Goal: Information Seeking & Learning: Learn about a topic

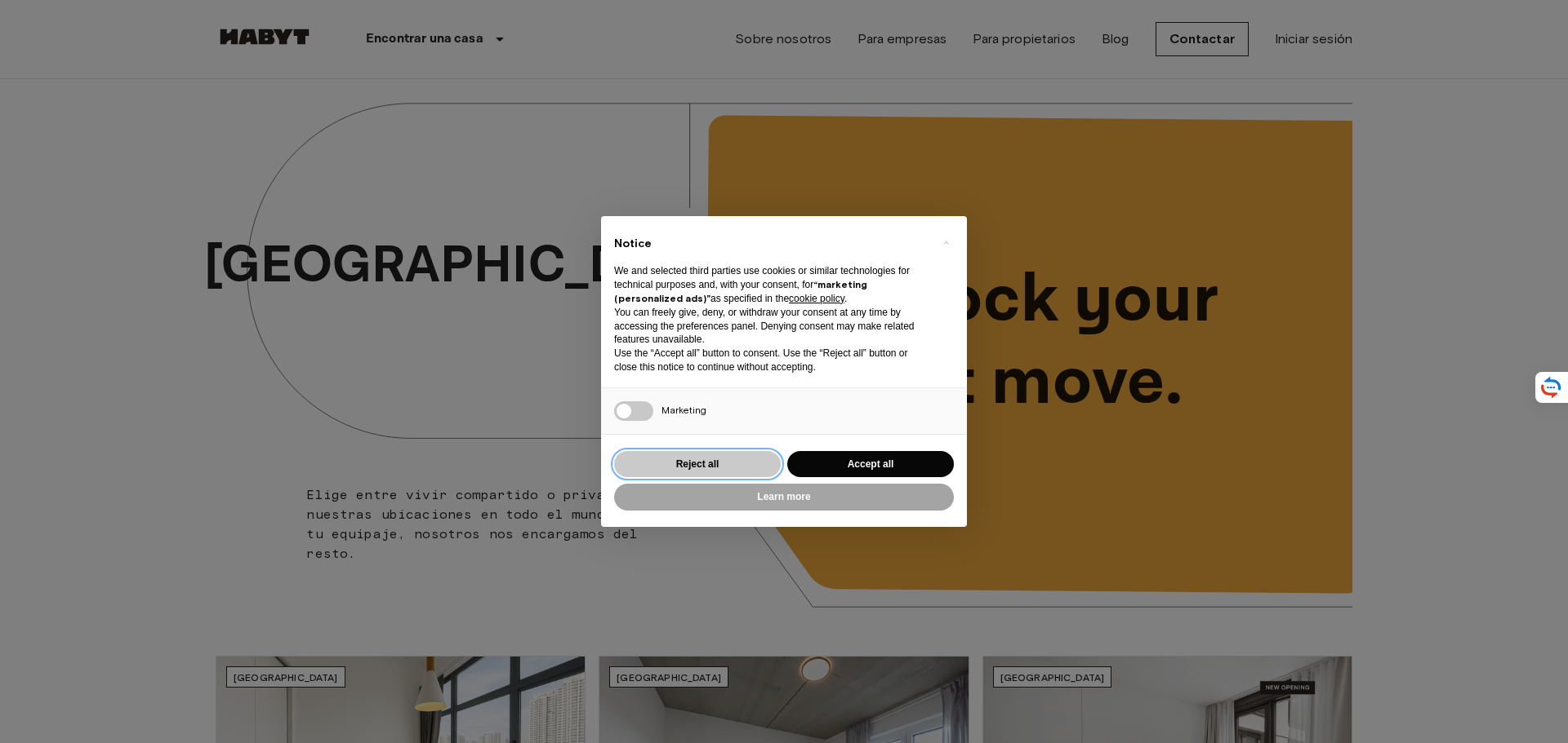
click at [745, 468] on button "Reject all" at bounding box center [697, 464] width 166 height 27
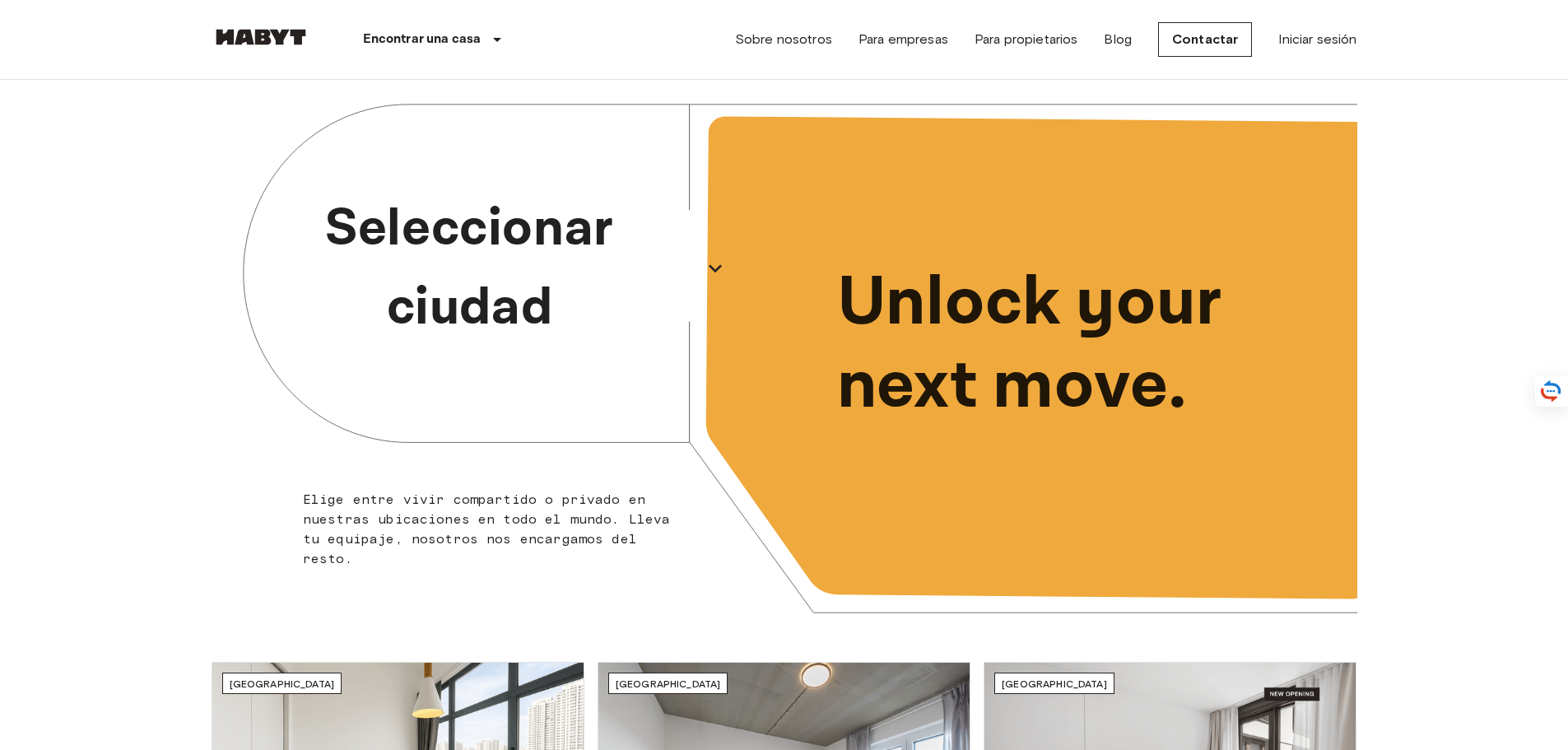
click at [720, 271] on icon "button" at bounding box center [715, 268] width 26 height 26
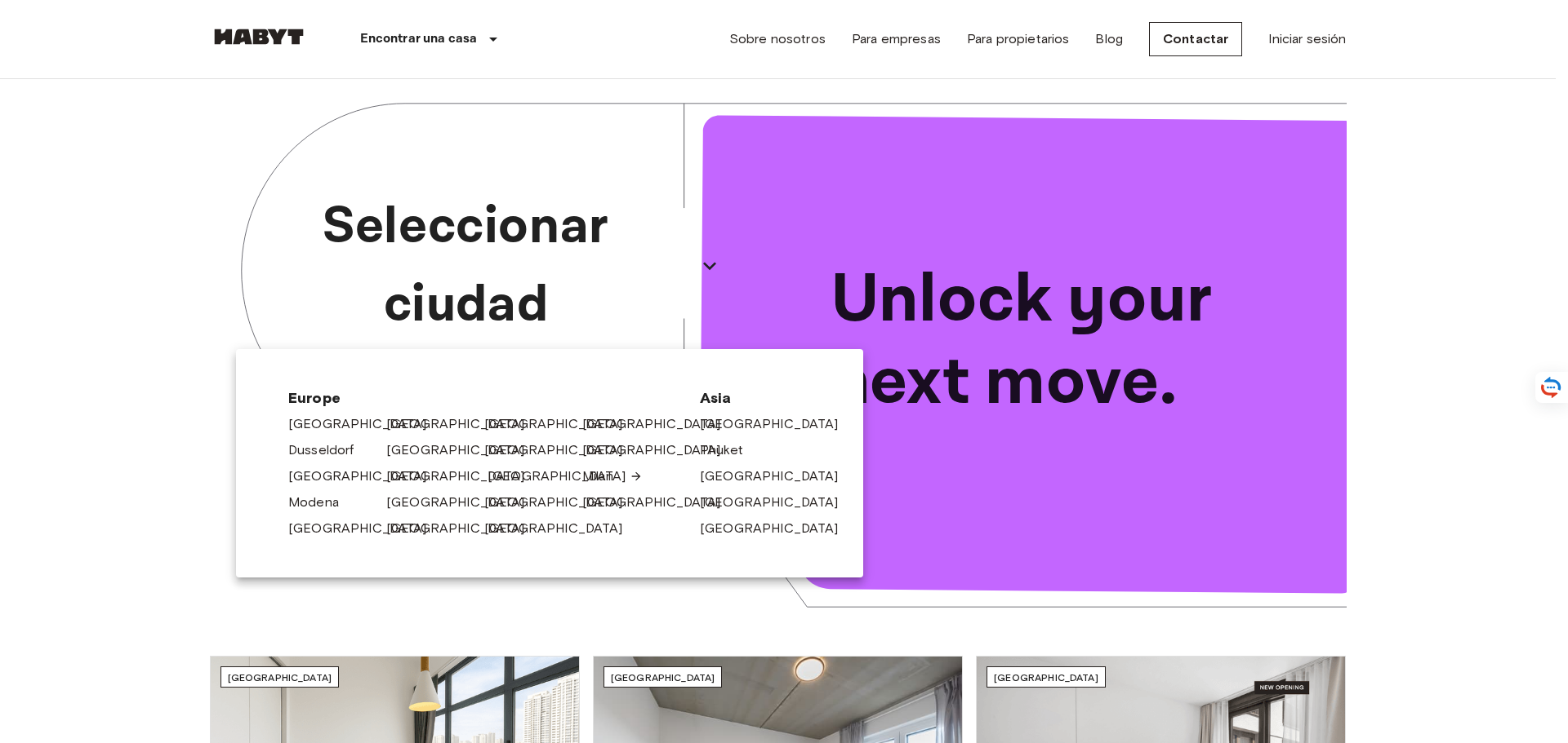
click at [514, 477] on link "[GEOGRAPHIC_DATA]" at bounding box center [565, 476] width 155 height 19
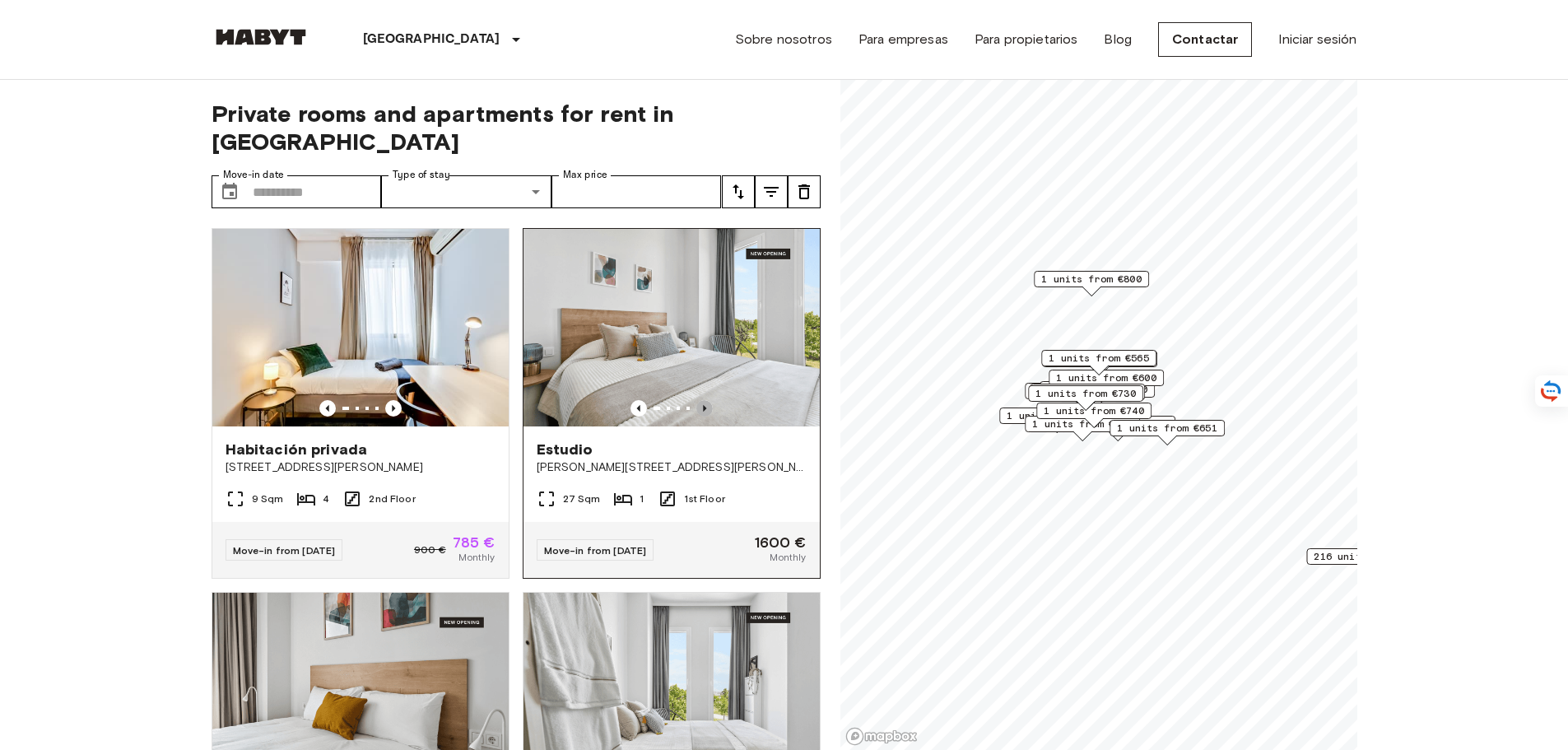
click at [697, 401] on icon "Previous image" at bounding box center [704, 408] width 16 height 16
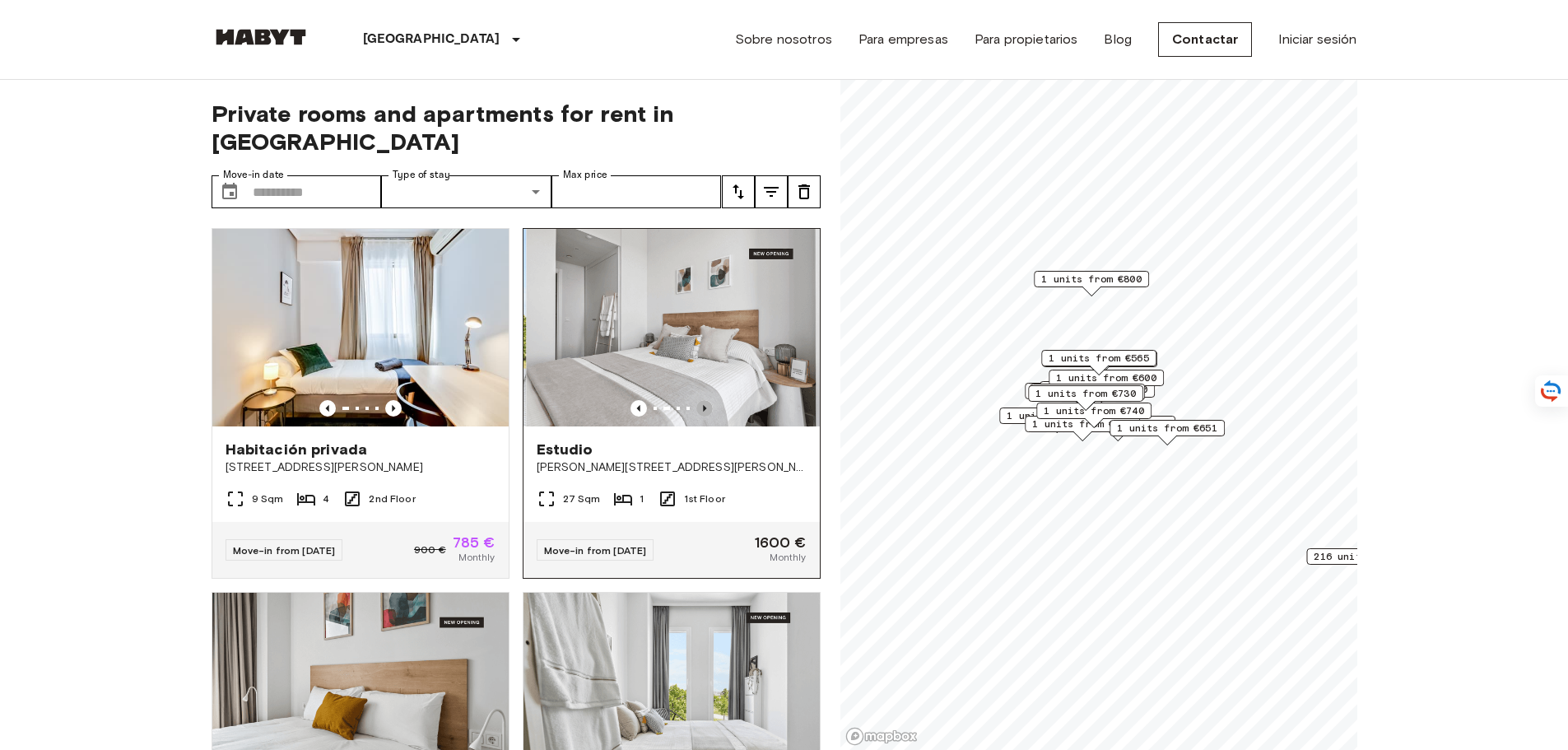
click at [697, 401] on icon "Previous image" at bounding box center [704, 408] width 16 height 16
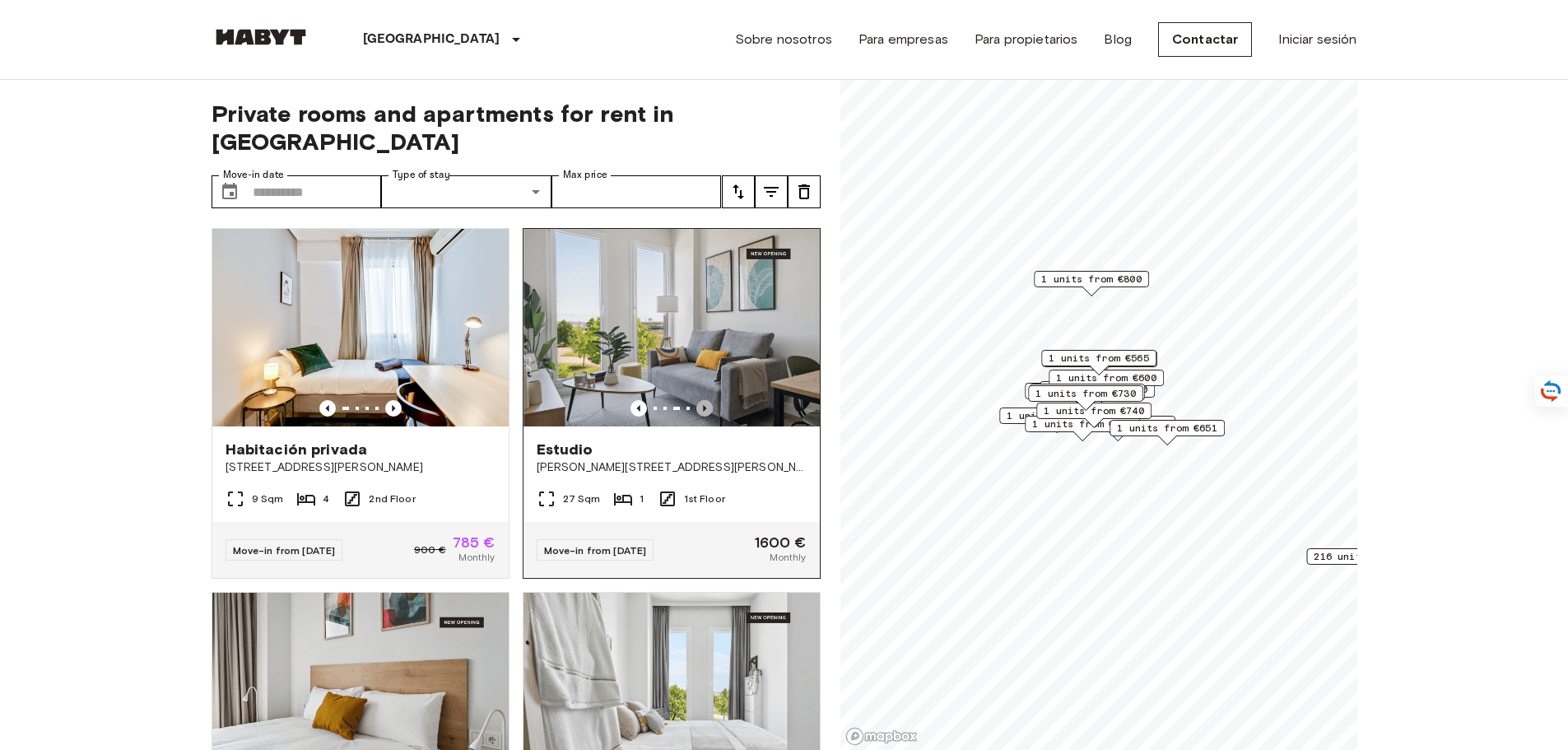
click at [697, 401] on icon "Previous image" at bounding box center [704, 408] width 16 height 16
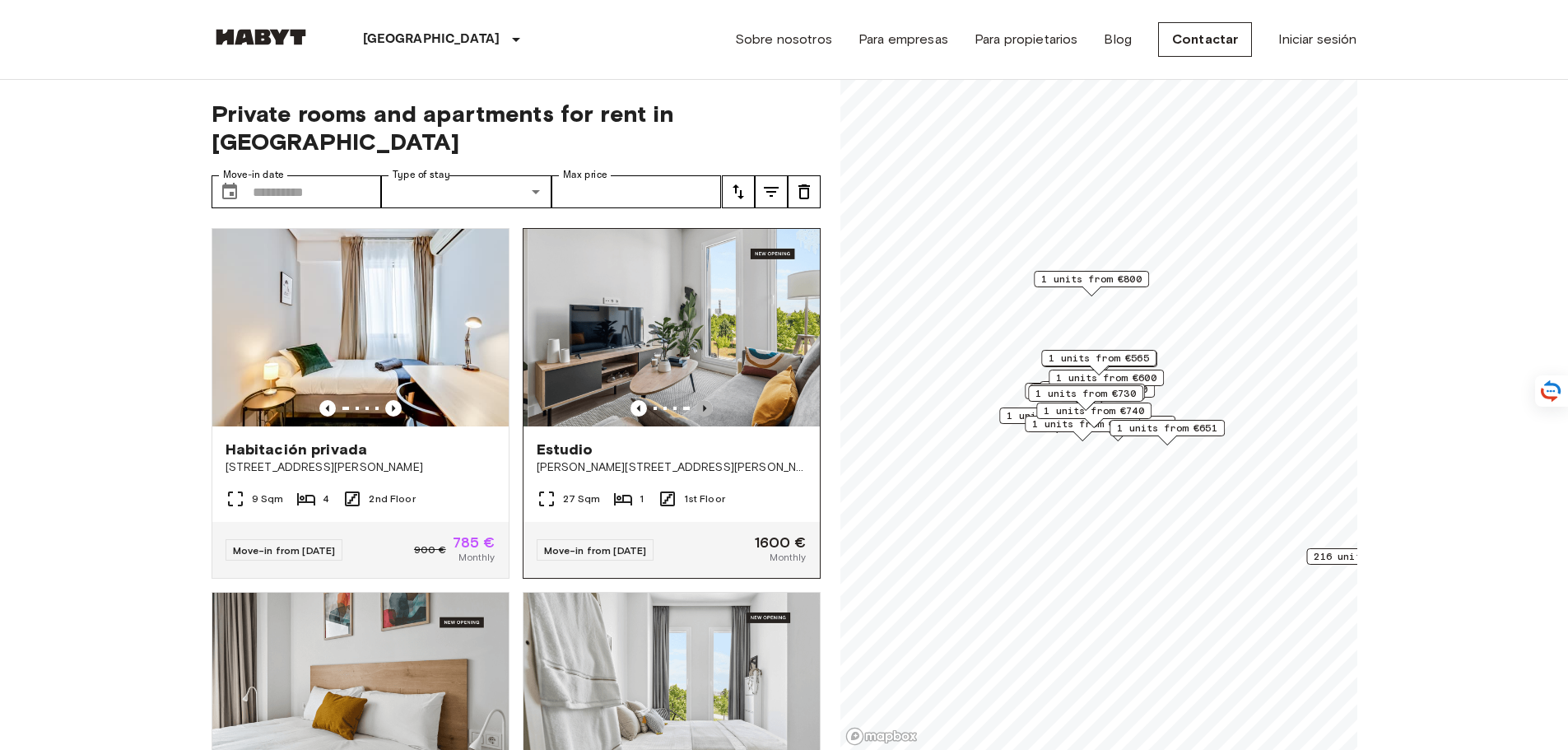
click at [697, 401] on icon "Previous image" at bounding box center [704, 408] width 16 height 16
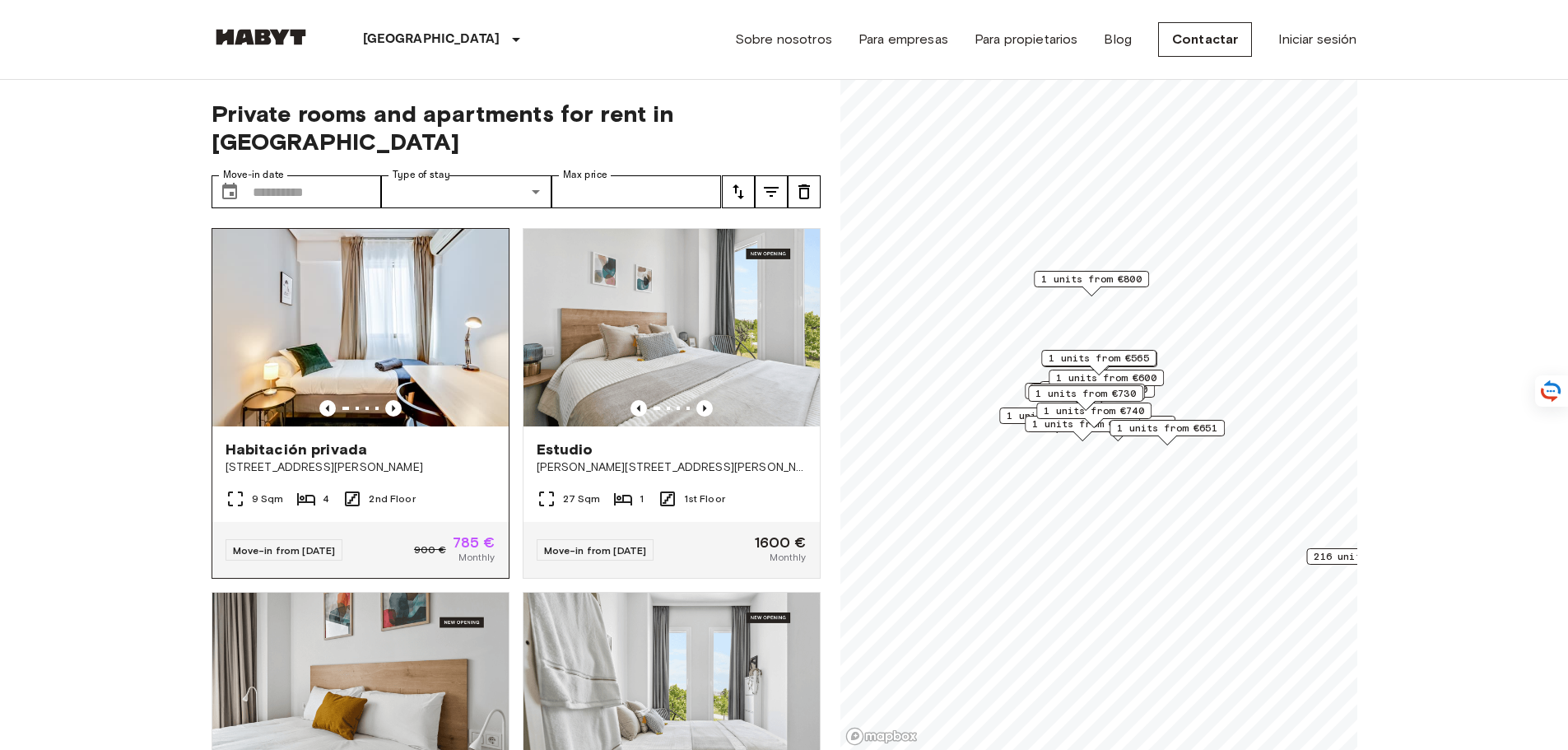
click at [479, 308] on img at bounding box center [360, 328] width 296 height 198
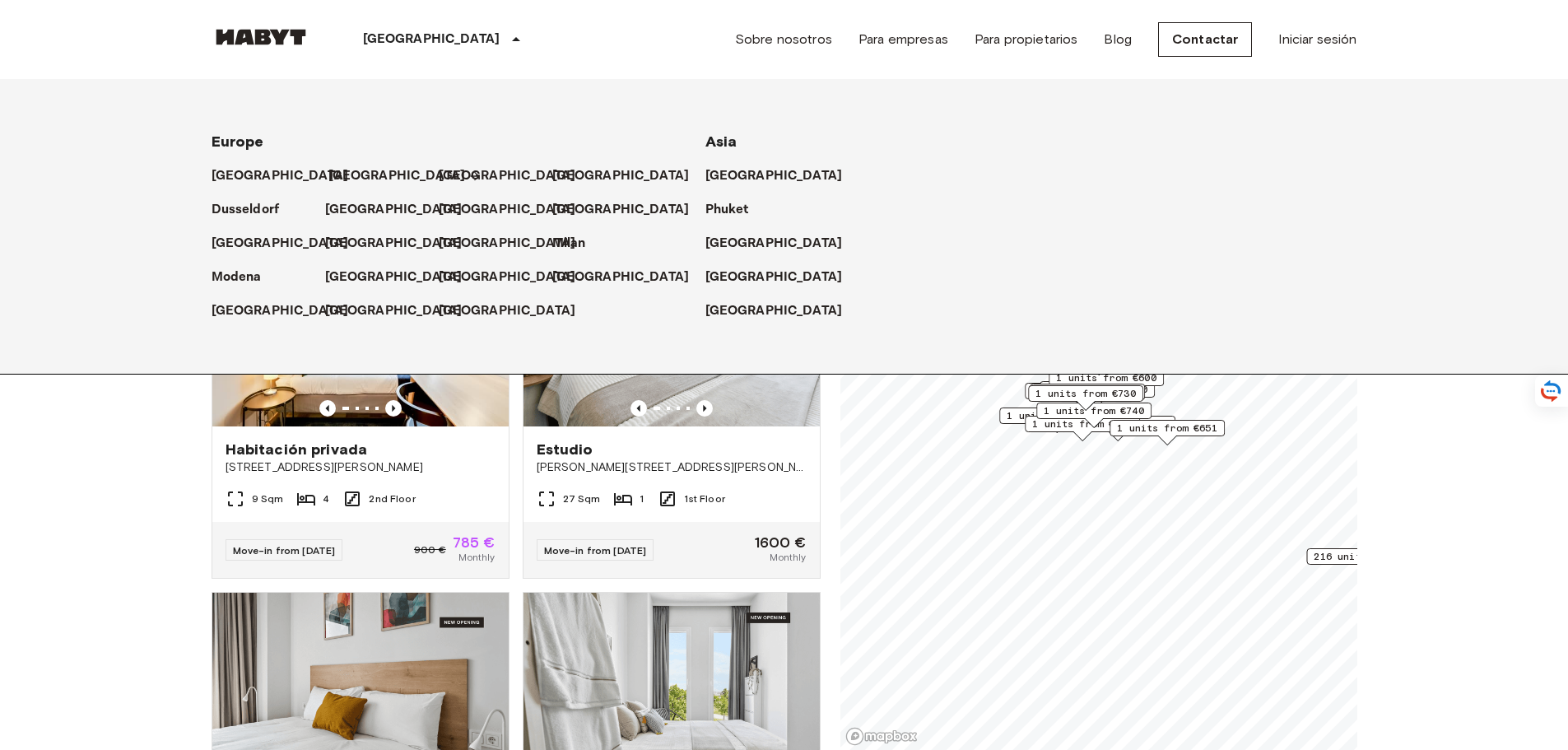
click at [330, 171] on p "[GEOGRAPHIC_DATA]" at bounding box center [397, 176] width 137 height 20
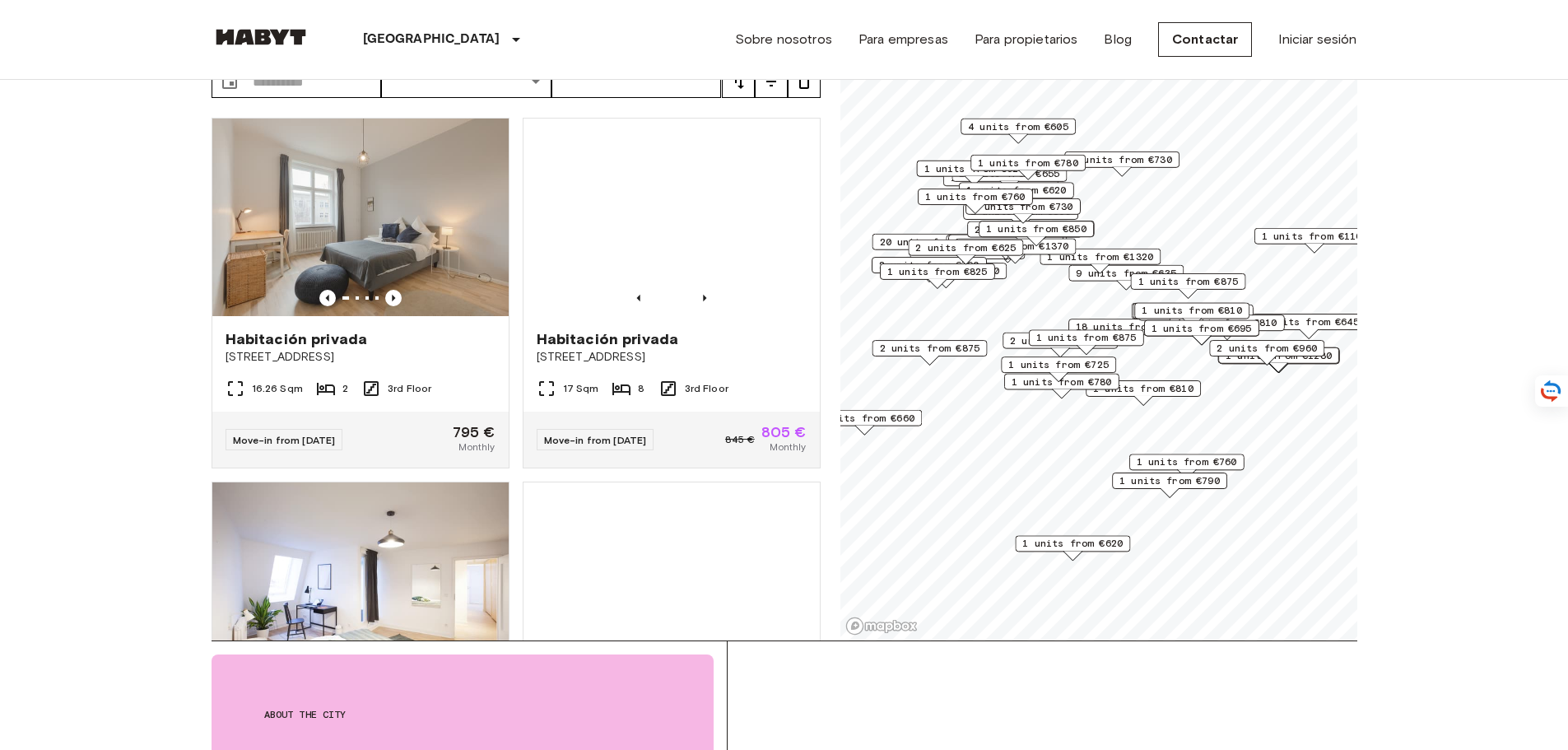
scroll to position [247, 0]
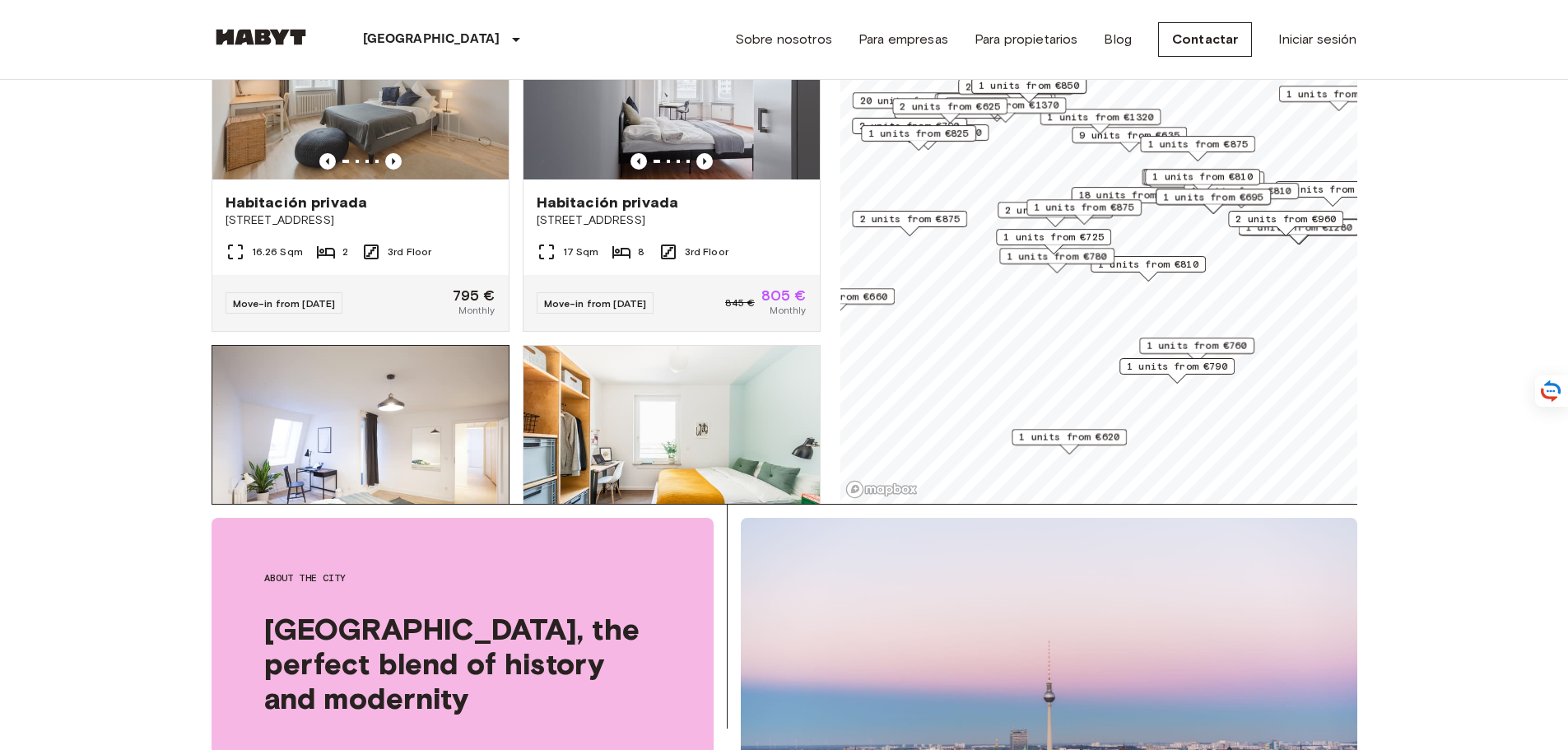
click at [360, 425] on img at bounding box center [360, 445] width 296 height 198
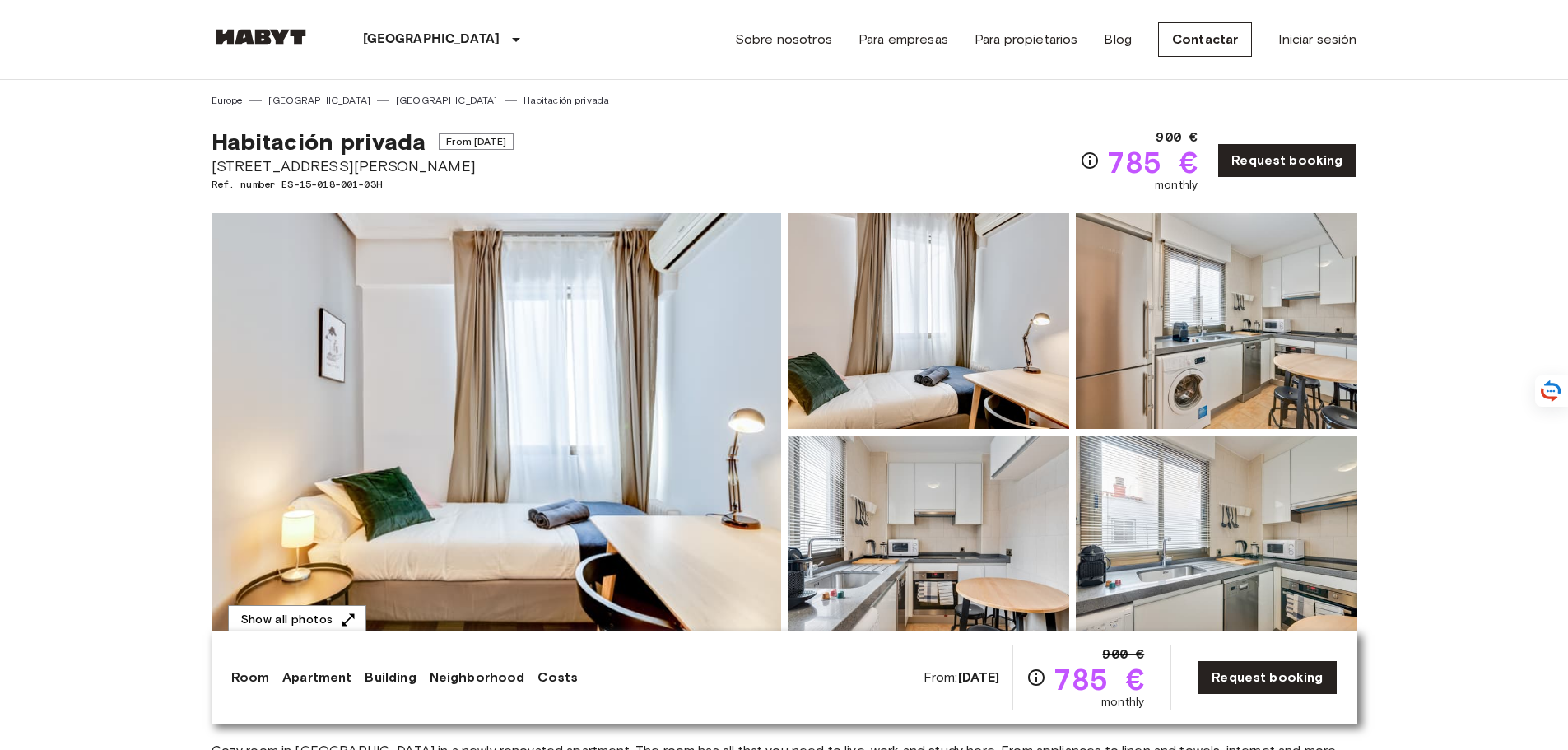
click at [652, 402] on img at bounding box center [496, 432] width 570 height 438
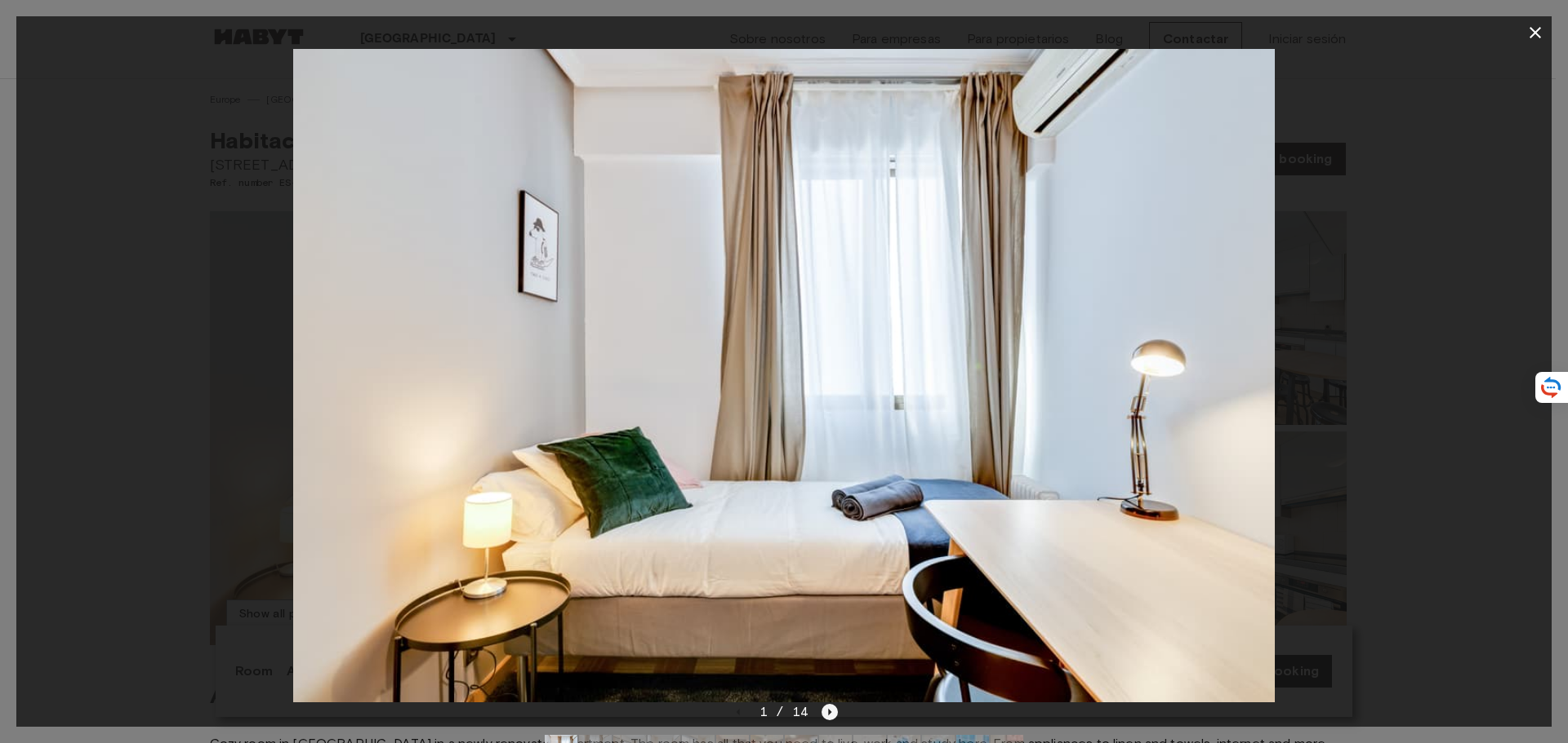
click at [836, 709] on icon "Next image" at bounding box center [829, 712] width 16 height 16
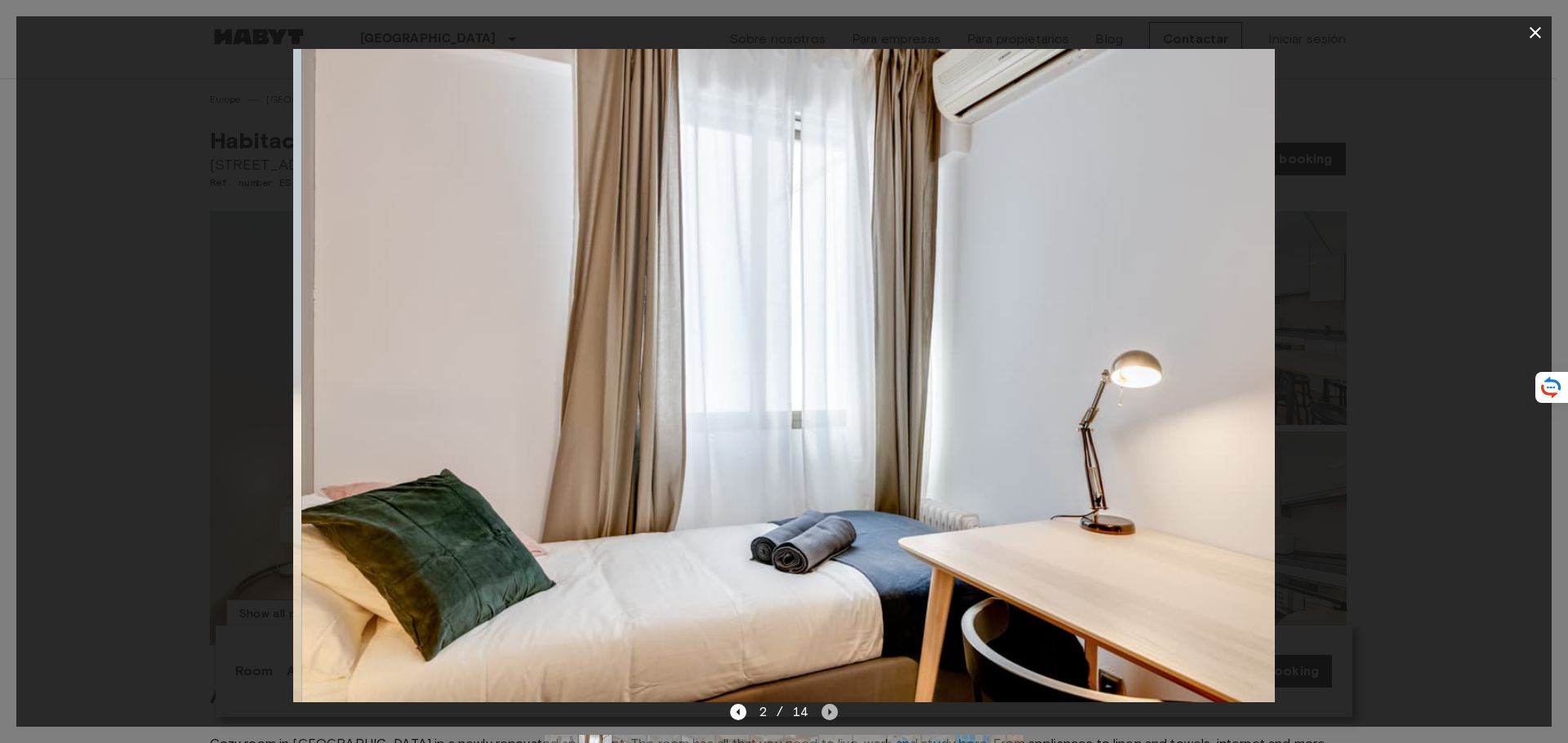
click at [836, 709] on icon "Next image" at bounding box center [829, 712] width 16 height 16
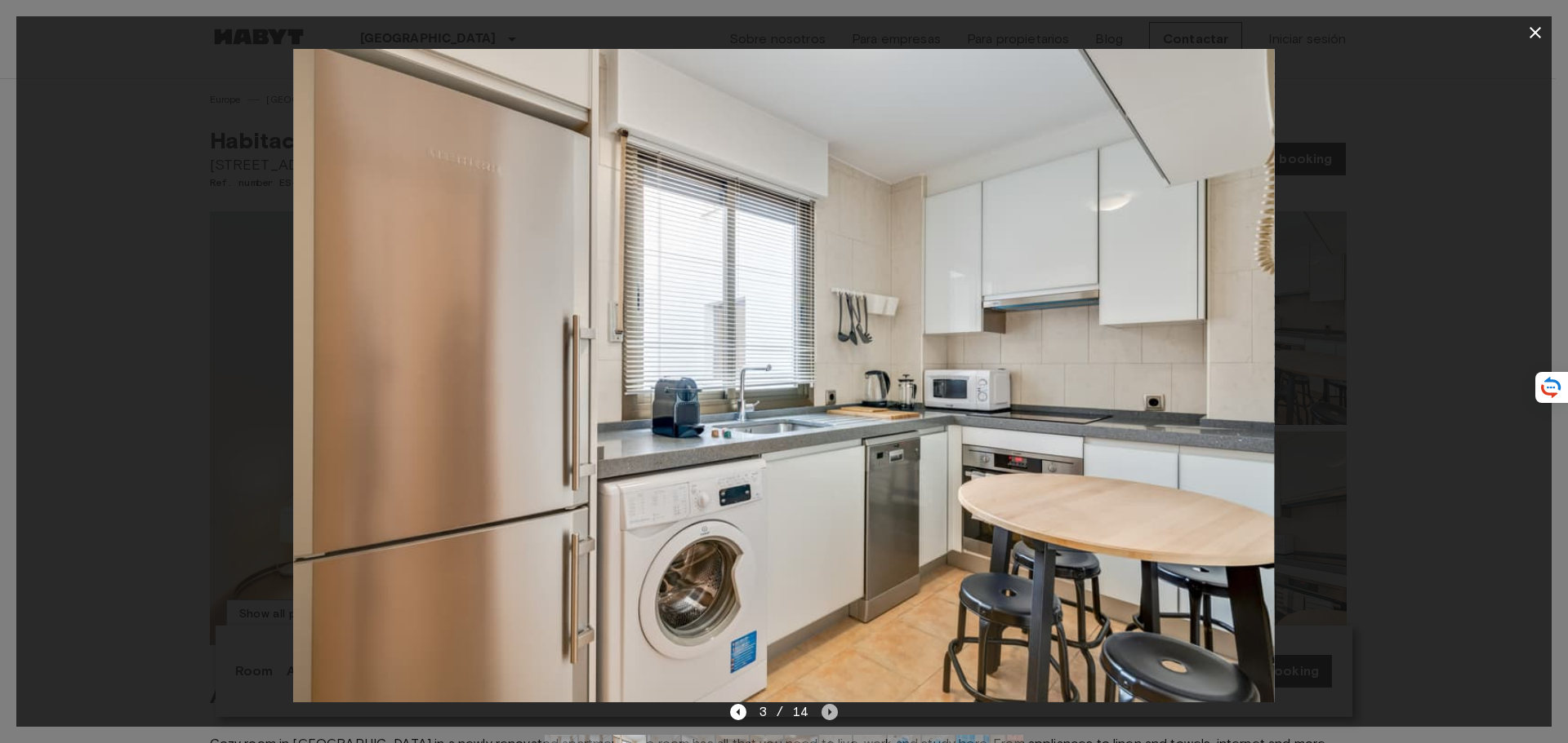
click at [834, 709] on icon "Next image" at bounding box center [829, 712] width 16 height 16
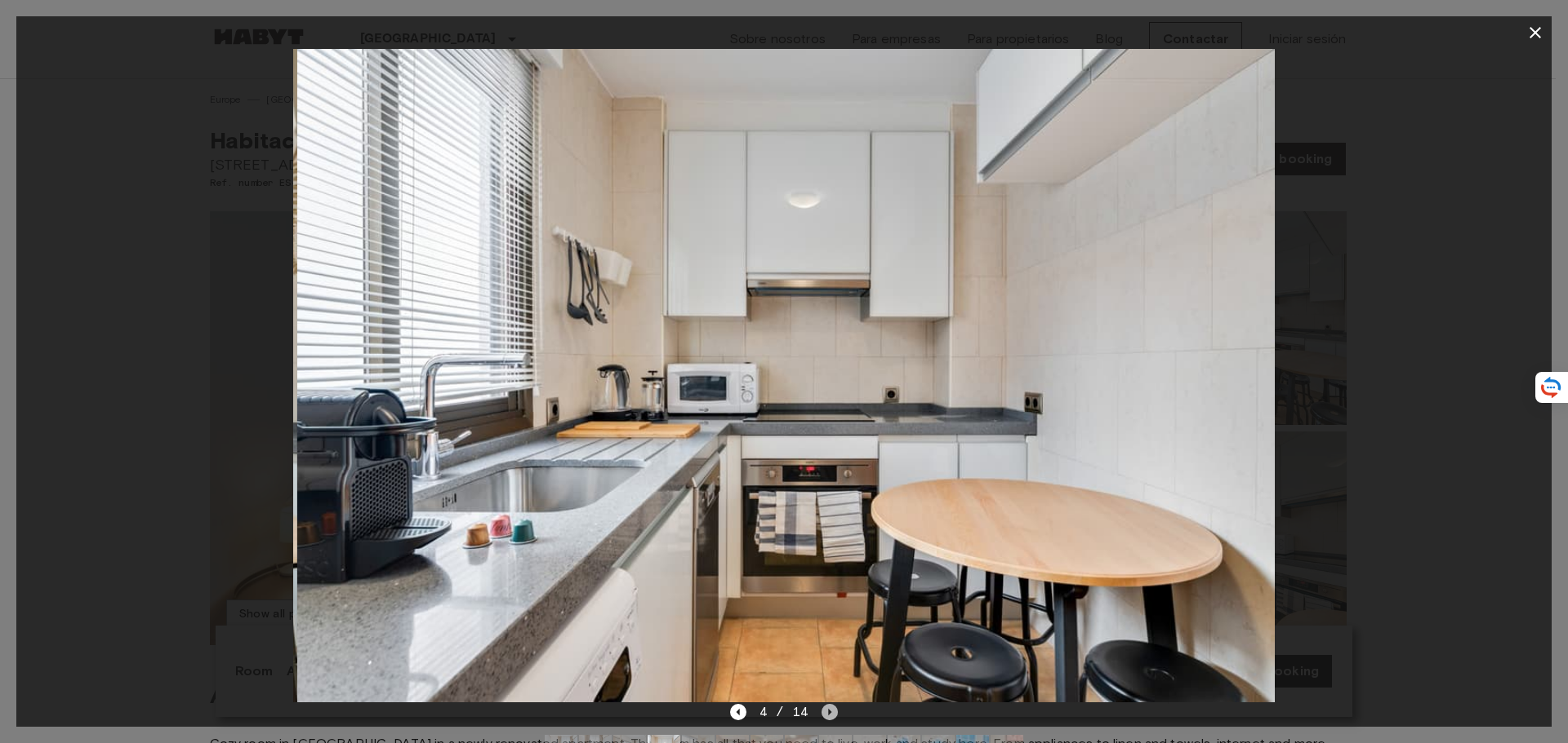
click at [834, 709] on icon "Next image" at bounding box center [829, 712] width 16 height 16
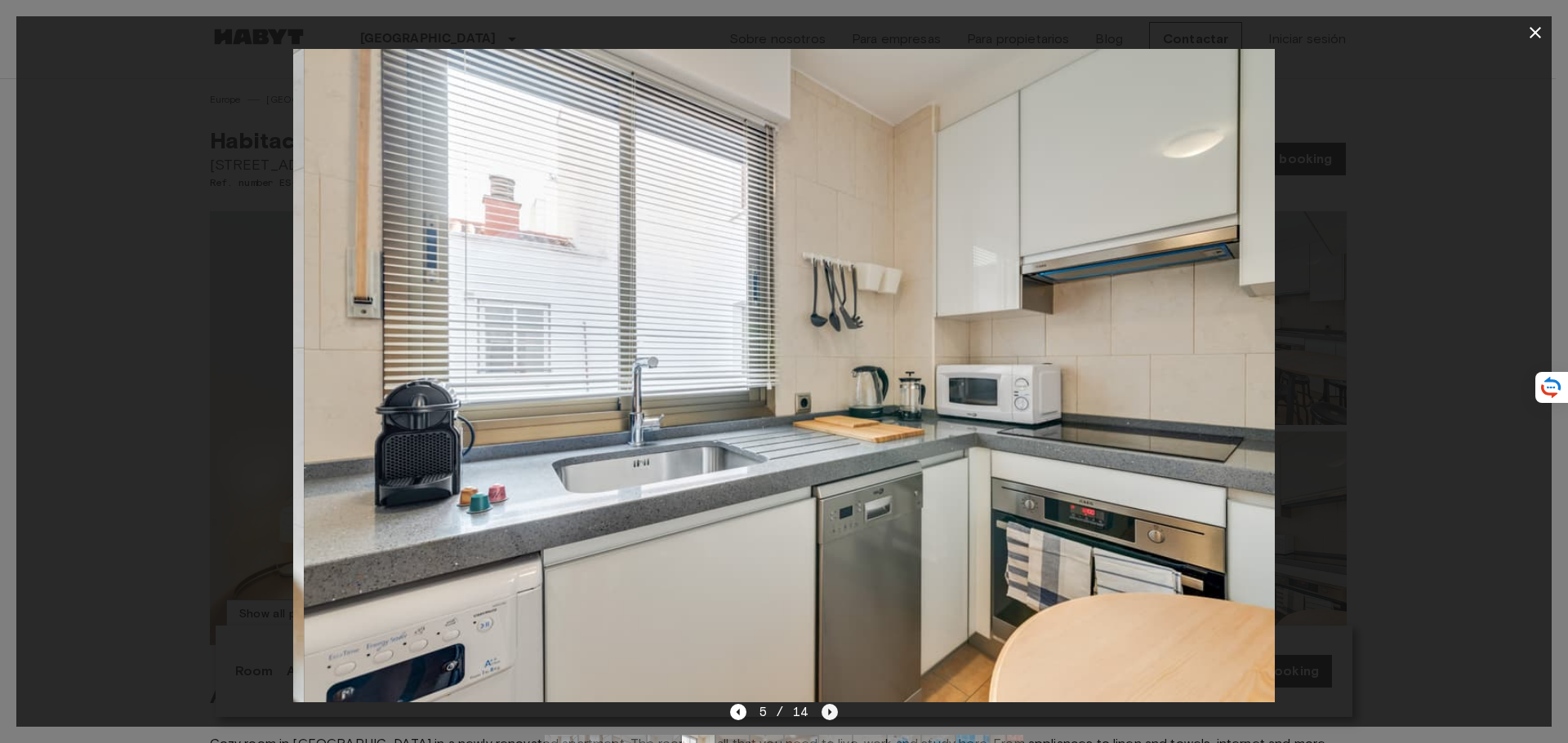
click at [834, 709] on icon "Next image" at bounding box center [829, 712] width 16 height 16
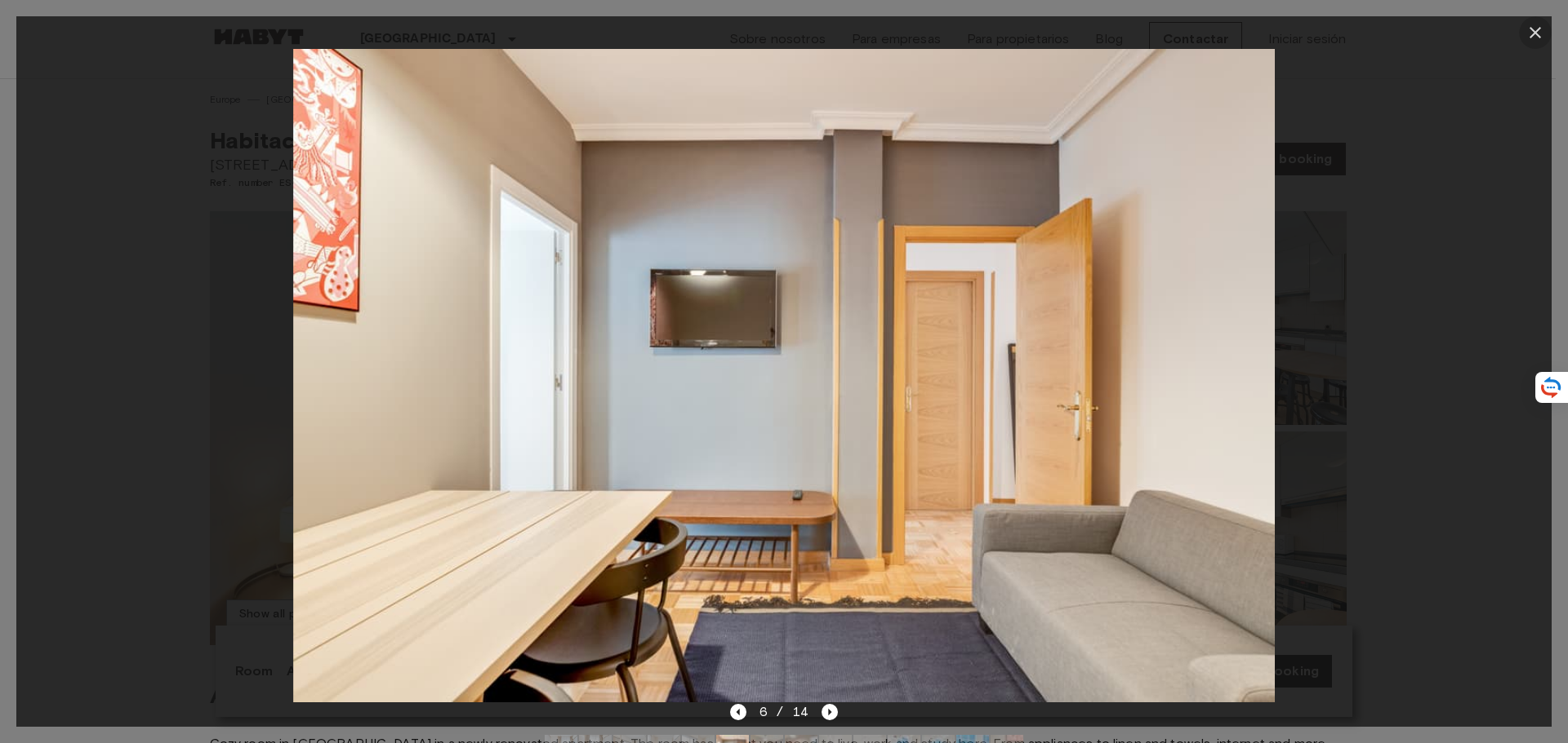
click at [1532, 32] on icon "button" at bounding box center [1534, 32] width 19 height 19
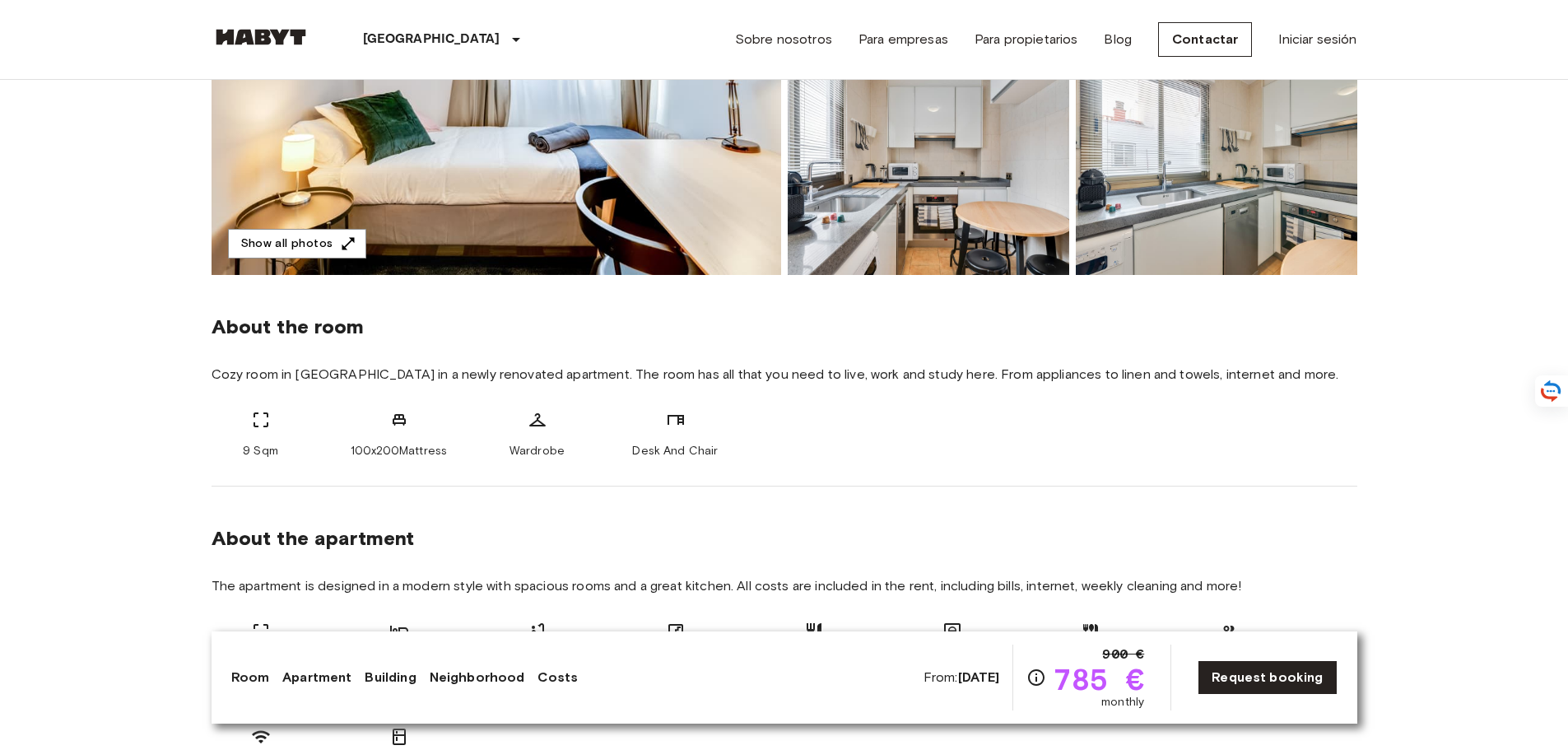
scroll to position [247, 0]
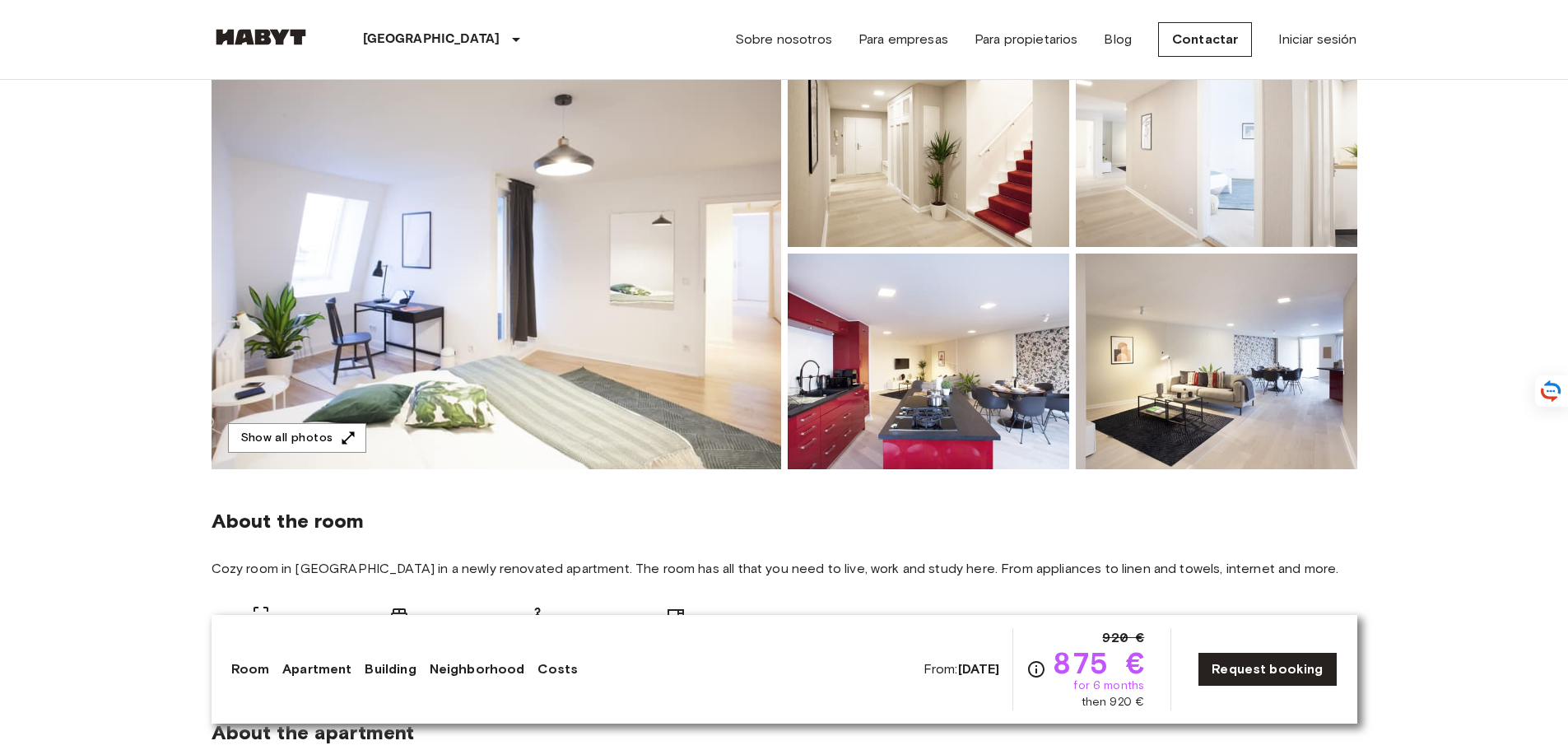
scroll to position [164, 0]
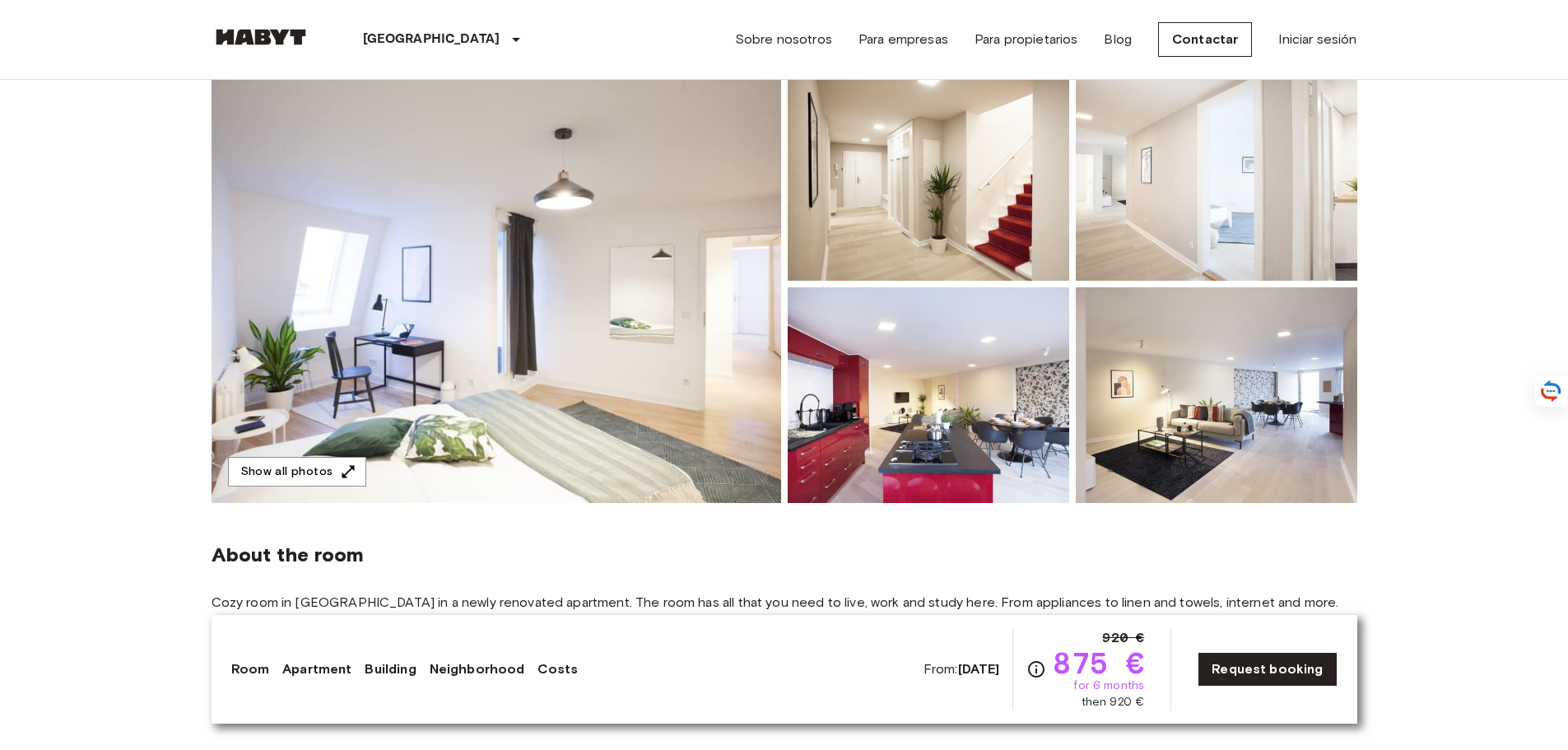
click at [511, 344] on img at bounding box center [496, 284] width 570 height 438
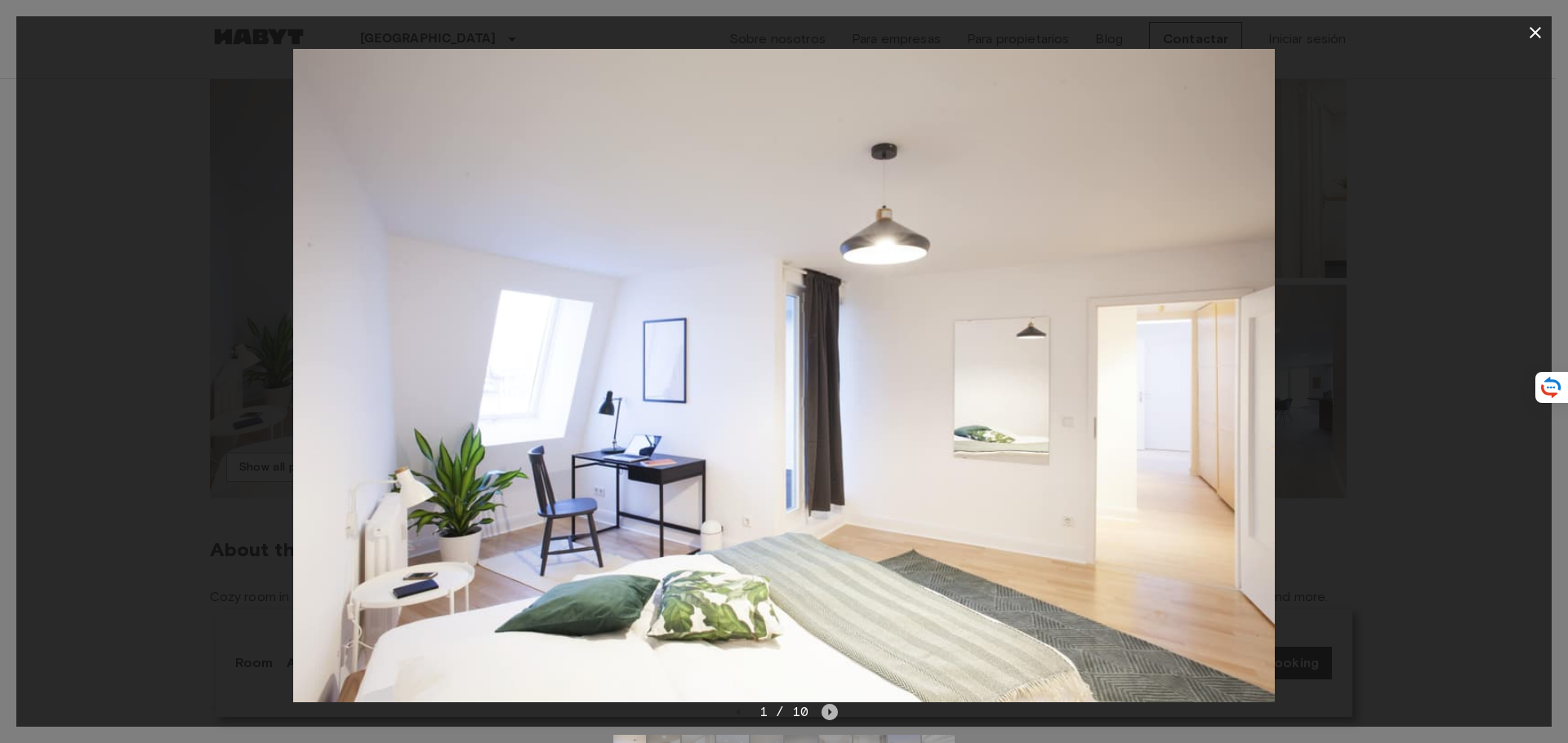
click at [832, 713] on icon "Next image" at bounding box center [829, 712] width 16 height 16
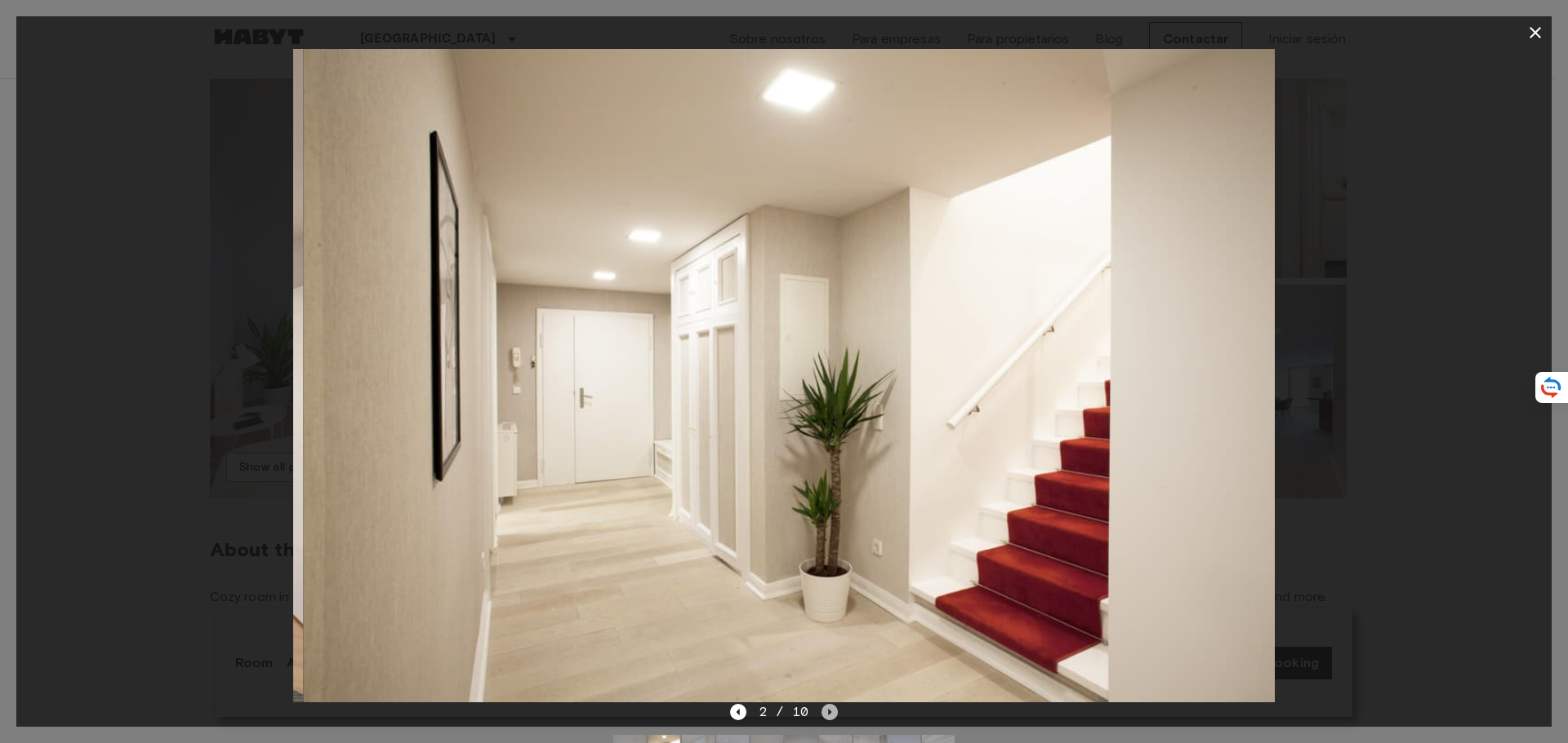
click at [832, 713] on icon "Next image" at bounding box center [829, 712] width 16 height 16
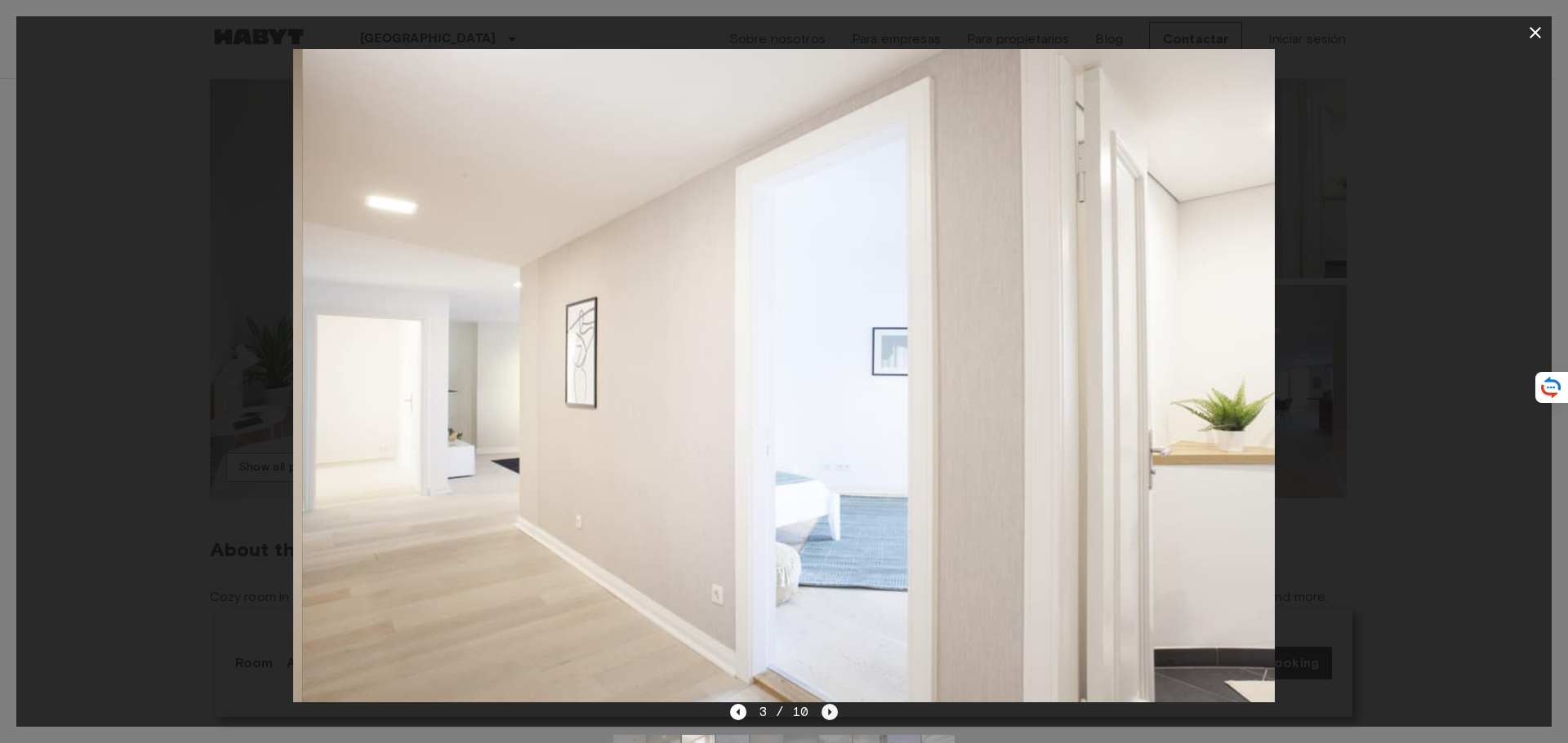
click at [832, 713] on icon "Next image" at bounding box center [829, 712] width 16 height 16
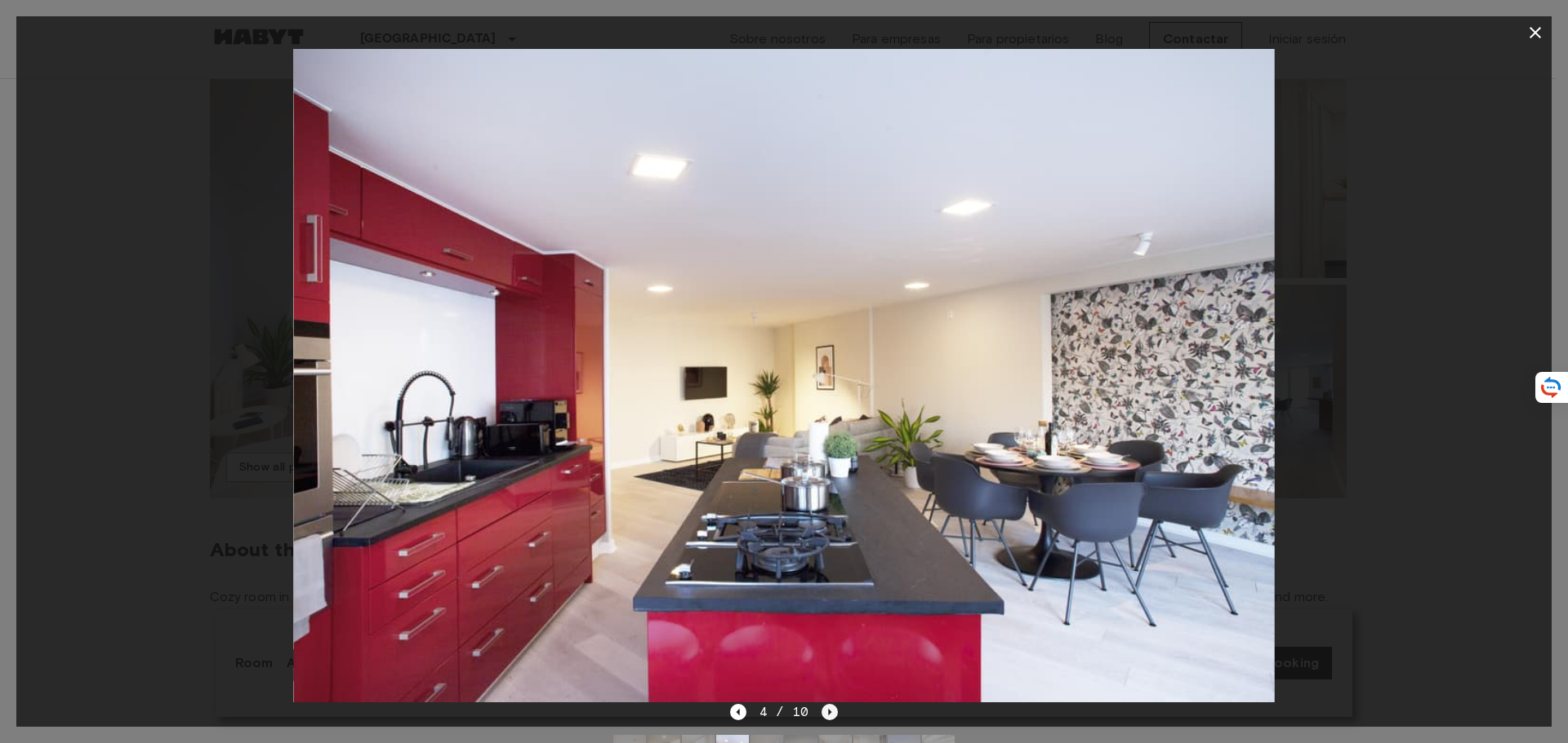
click at [832, 713] on icon "Next image" at bounding box center [829, 712] width 16 height 16
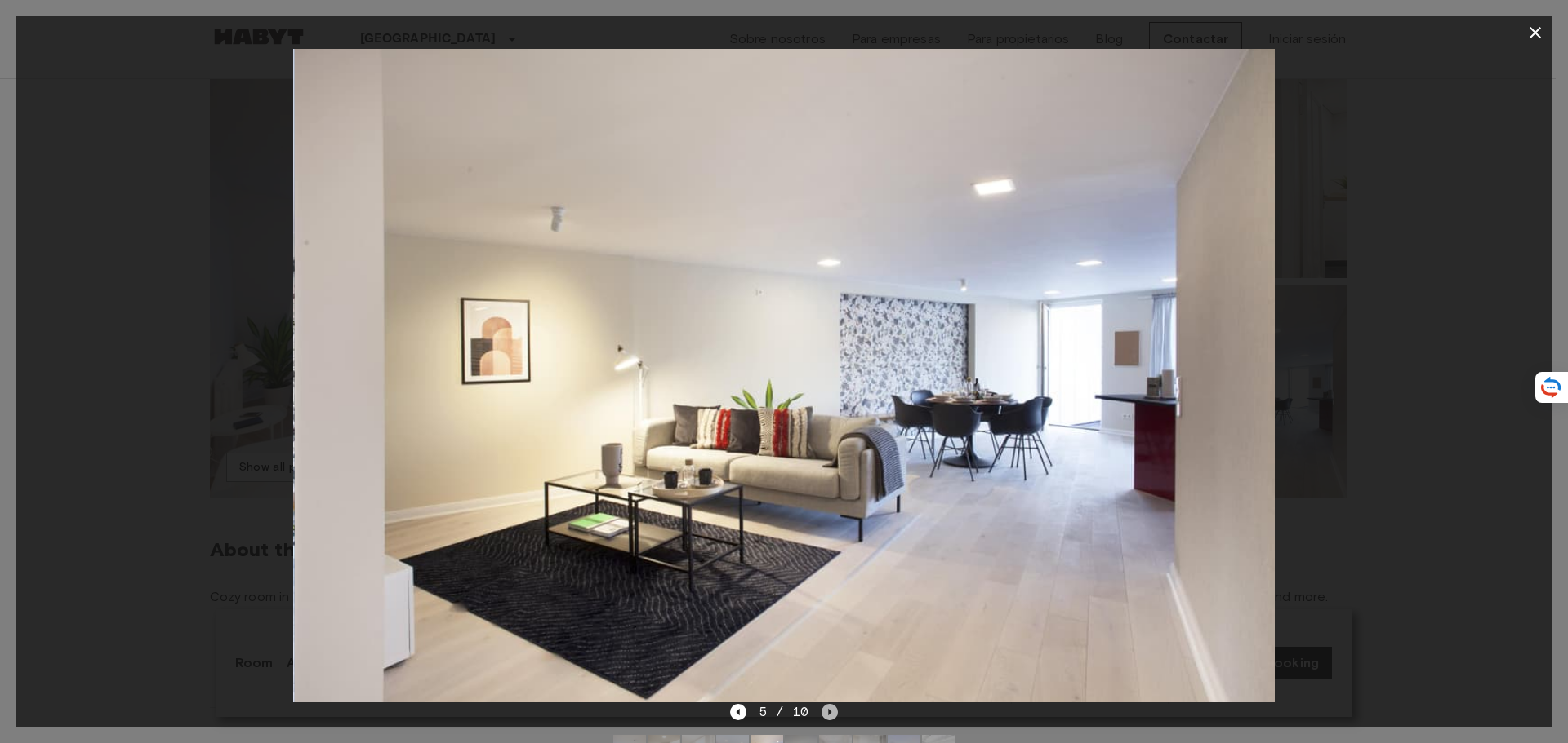
click at [832, 713] on icon "Next image" at bounding box center [829, 712] width 16 height 16
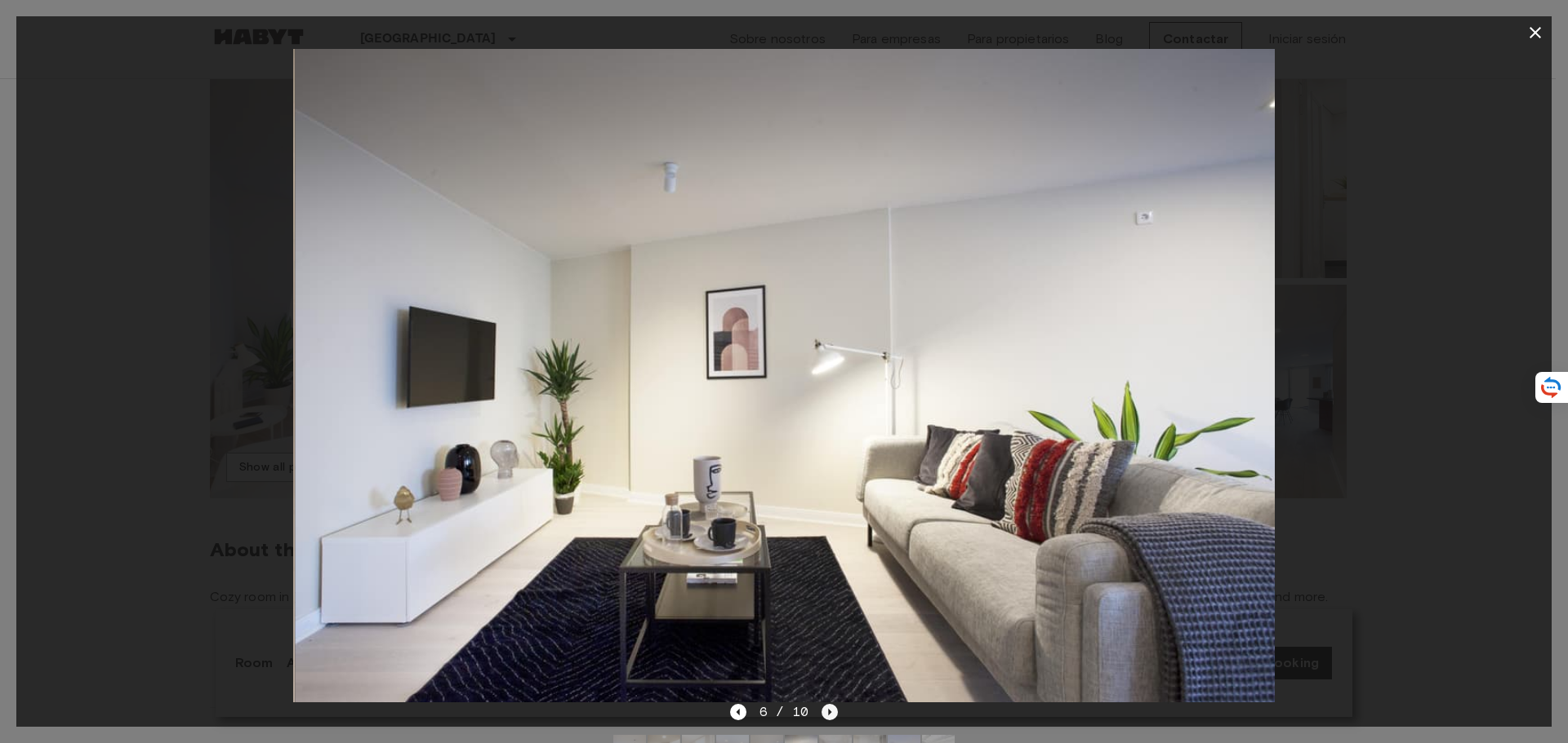
click at [832, 713] on icon "Next image" at bounding box center [829, 712] width 16 height 16
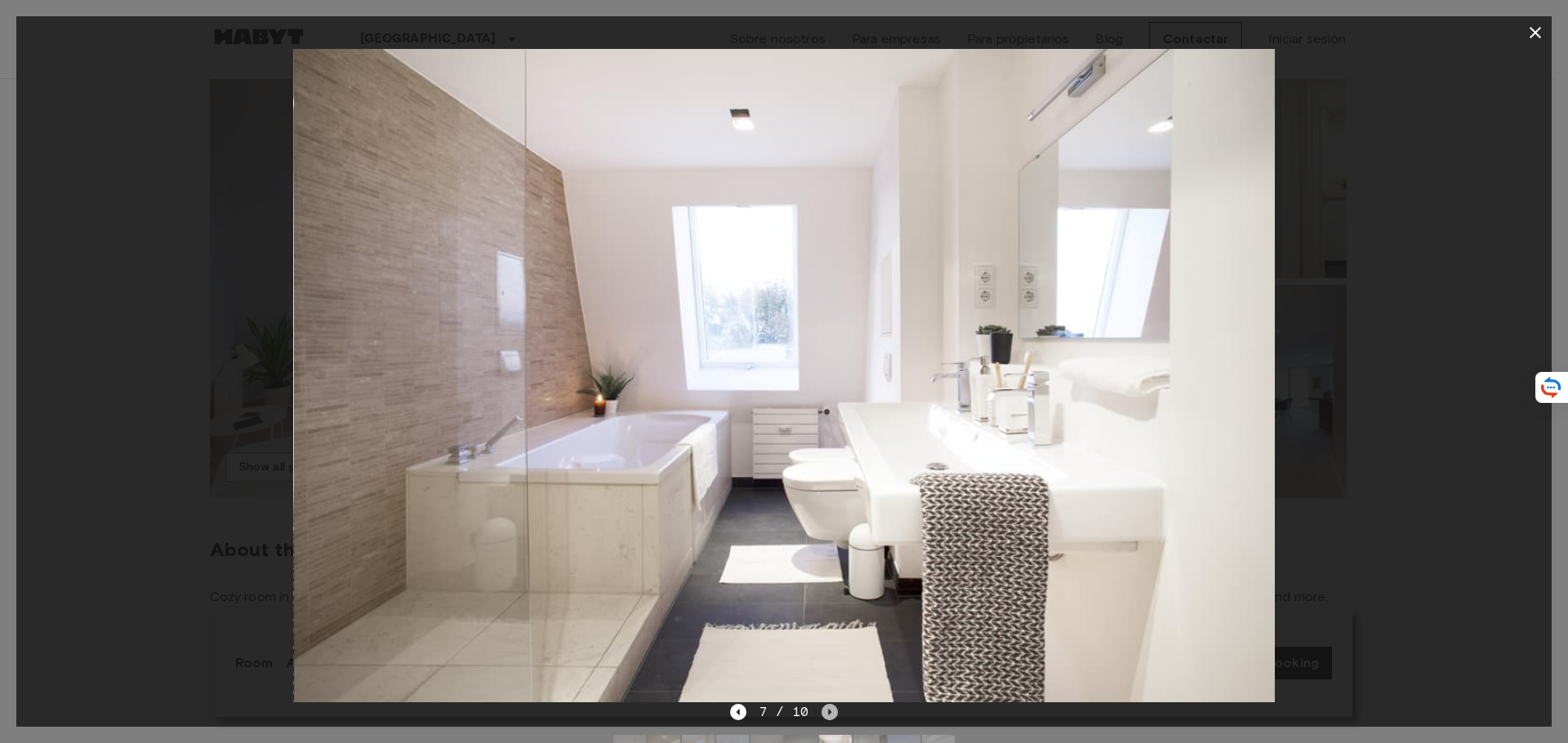
click at [832, 713] on icon "Next image" at bounding box center [829, 712] width 16 height 16
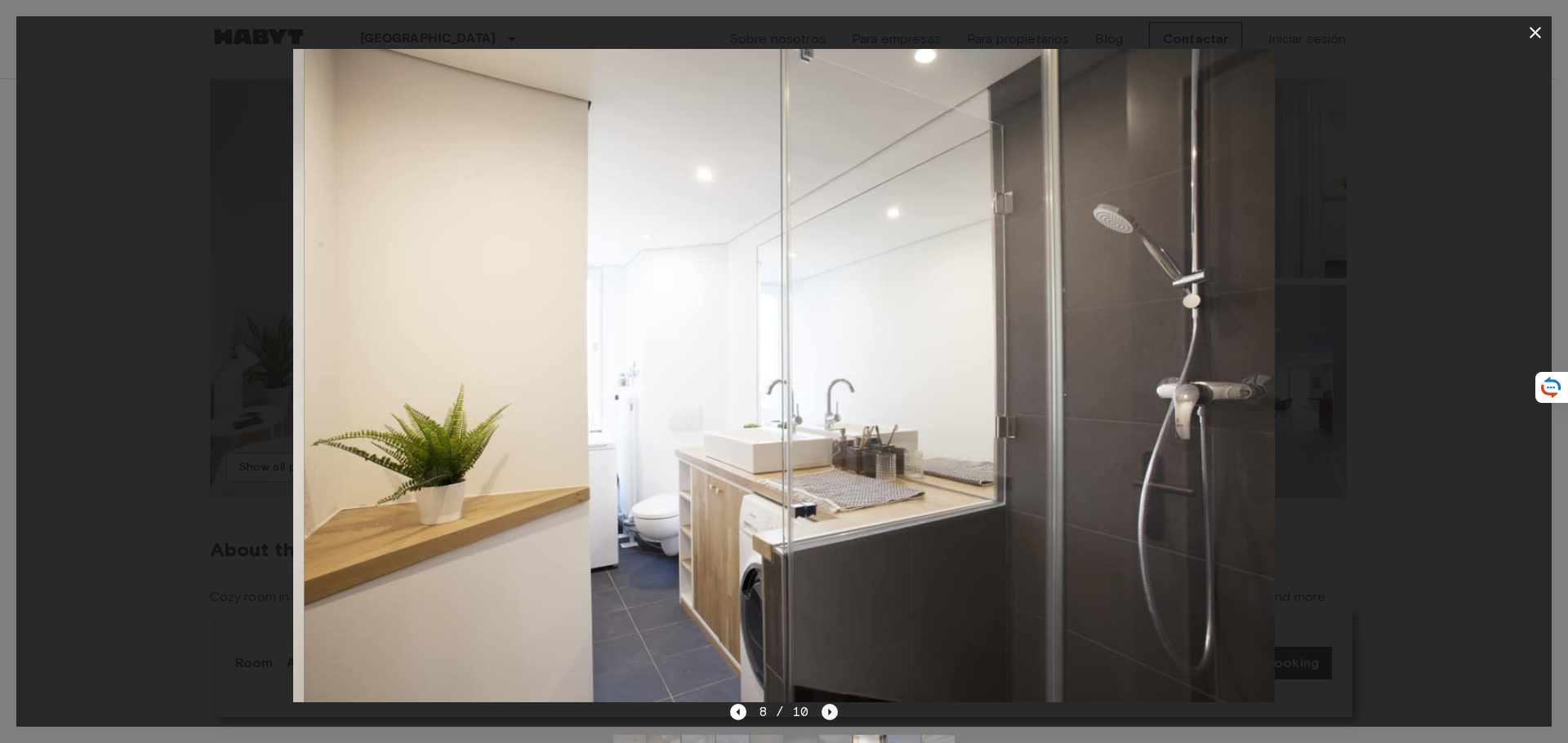
click at [832, 713] on icon "Next image" at bounding box center [829, 712] width 16 height 16
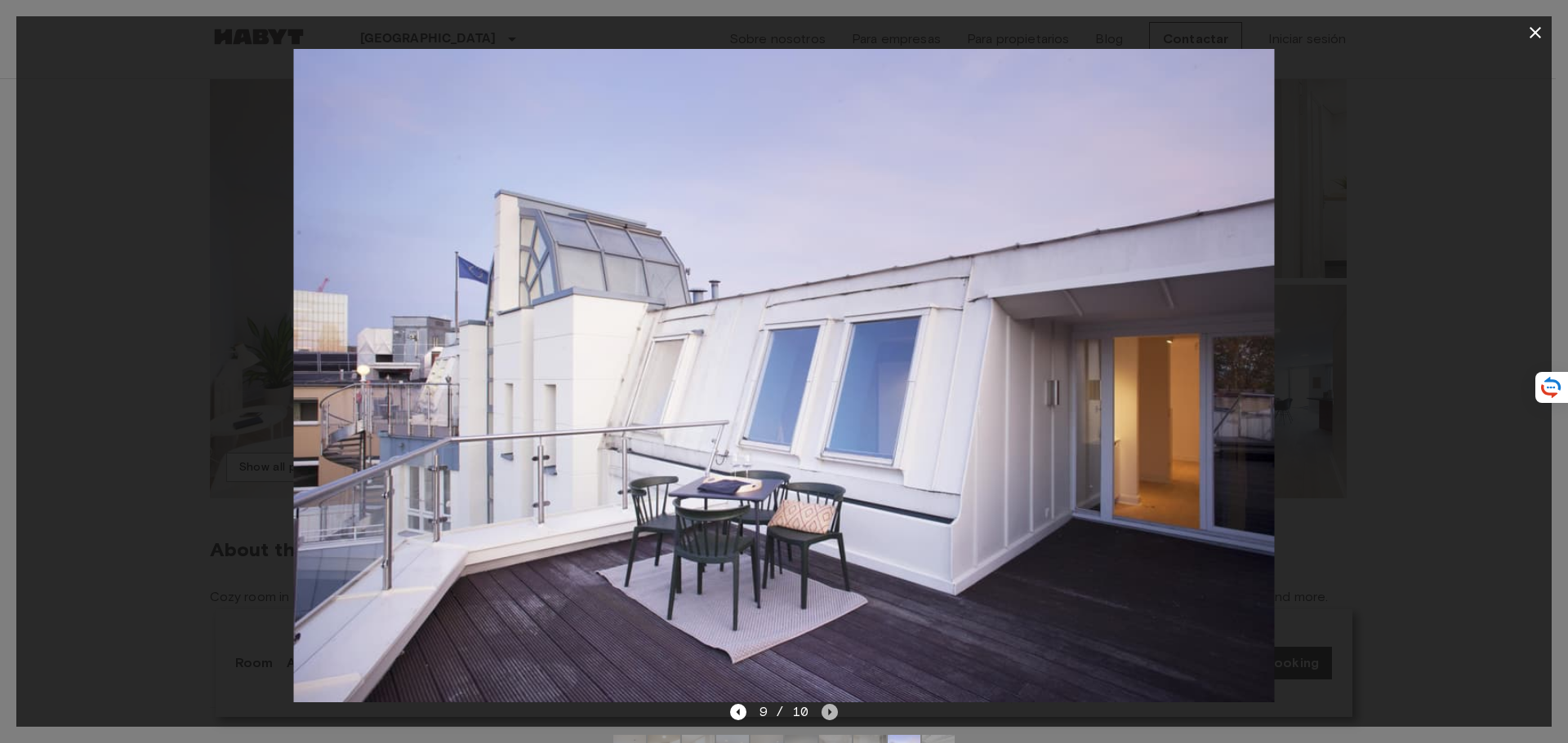
click at [830, 712] on icon "Next image" at bounding box center [830, 713] width 3 height 7
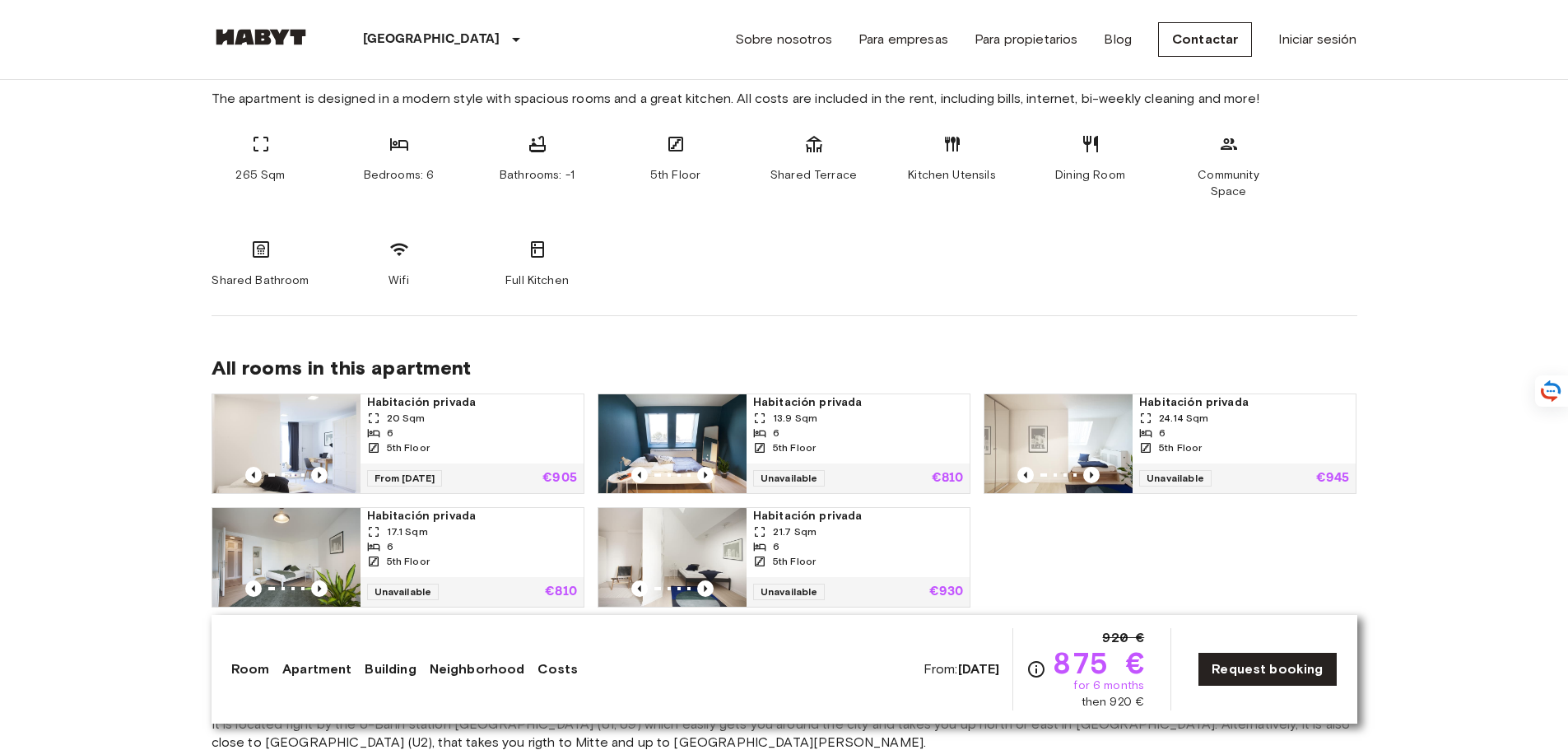
scroll to position [906, 0]
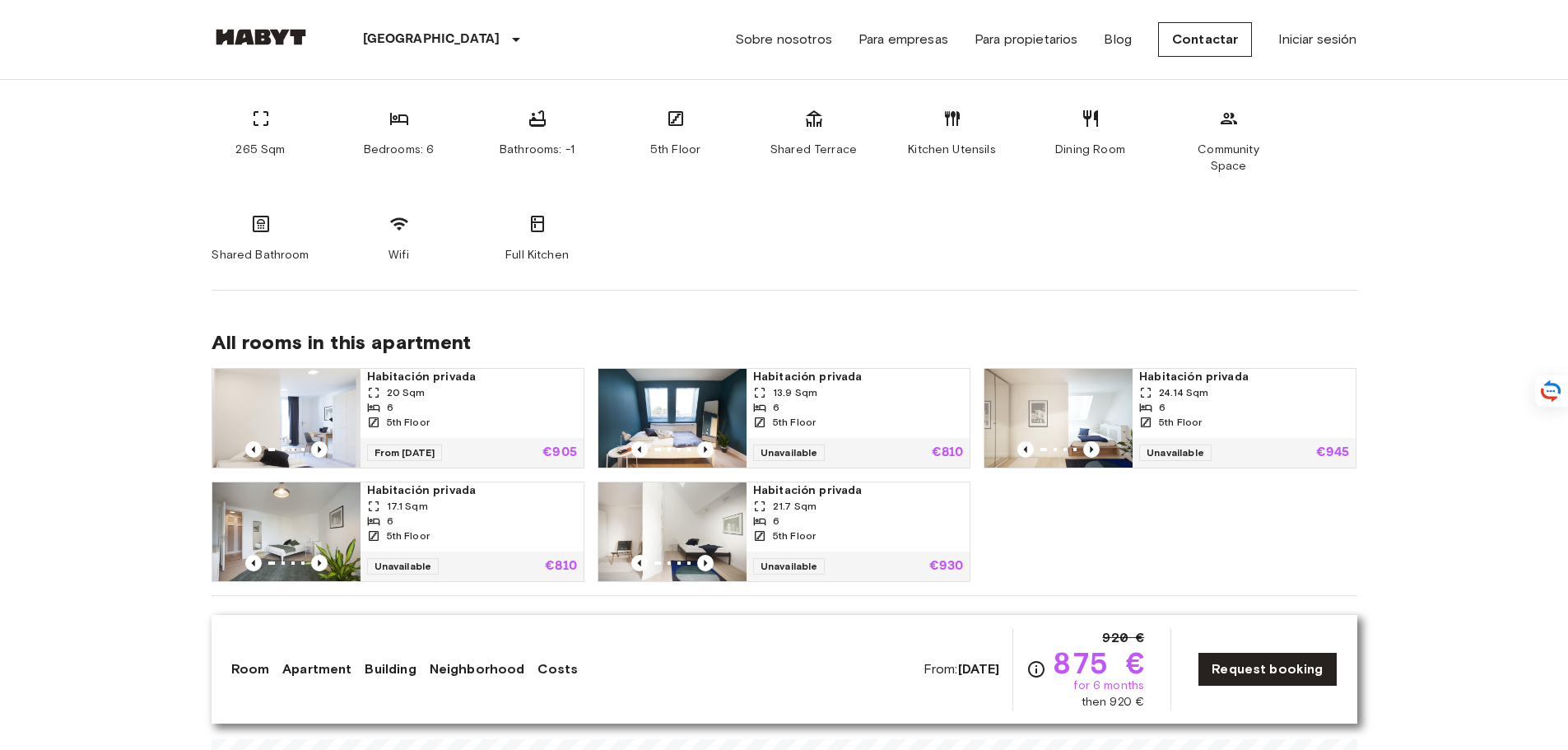
click at [316, 401] on img at bounding box center [286, 418] width 148 height 99
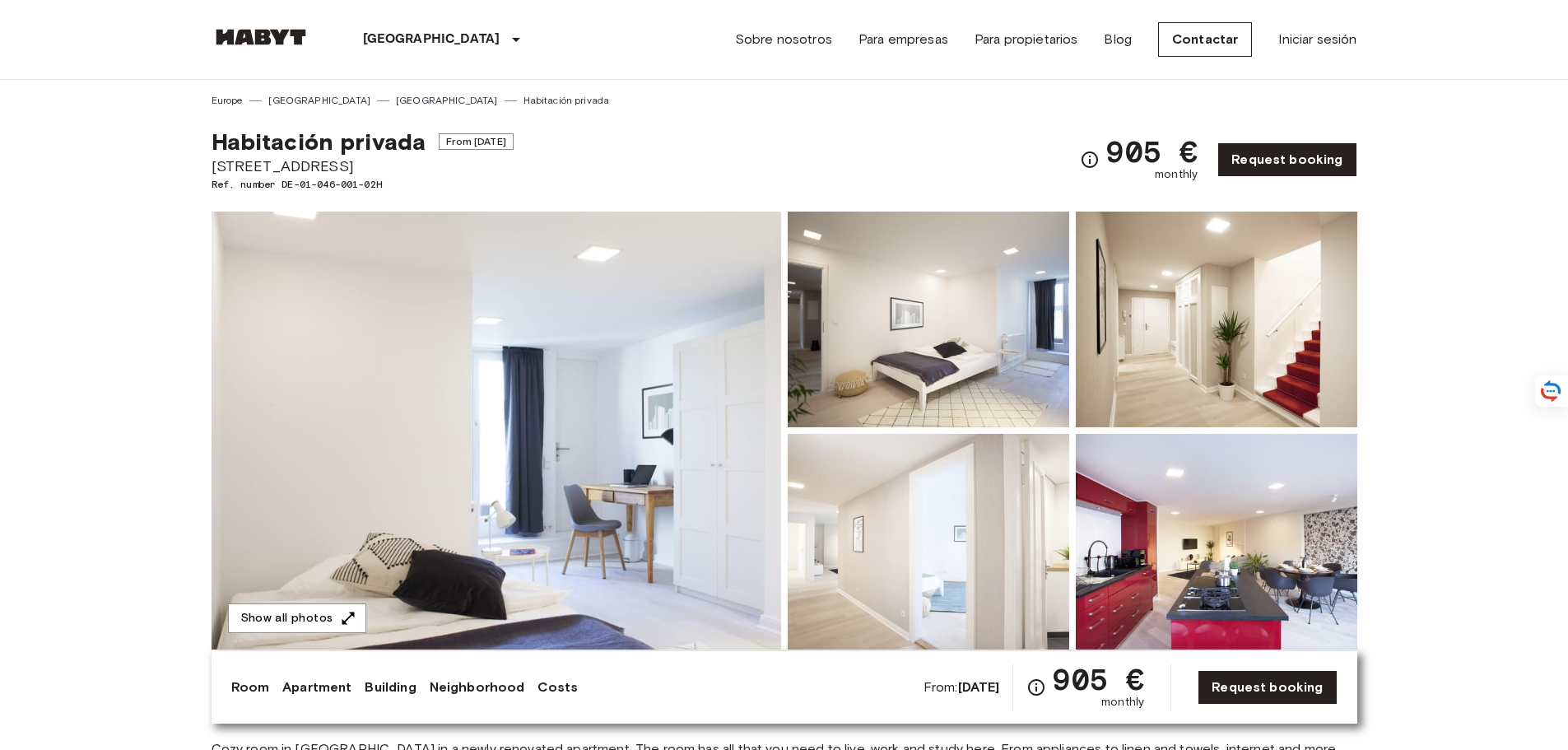
click at [678, 387] on img at bounding box center [496, 430] width 570 height 438
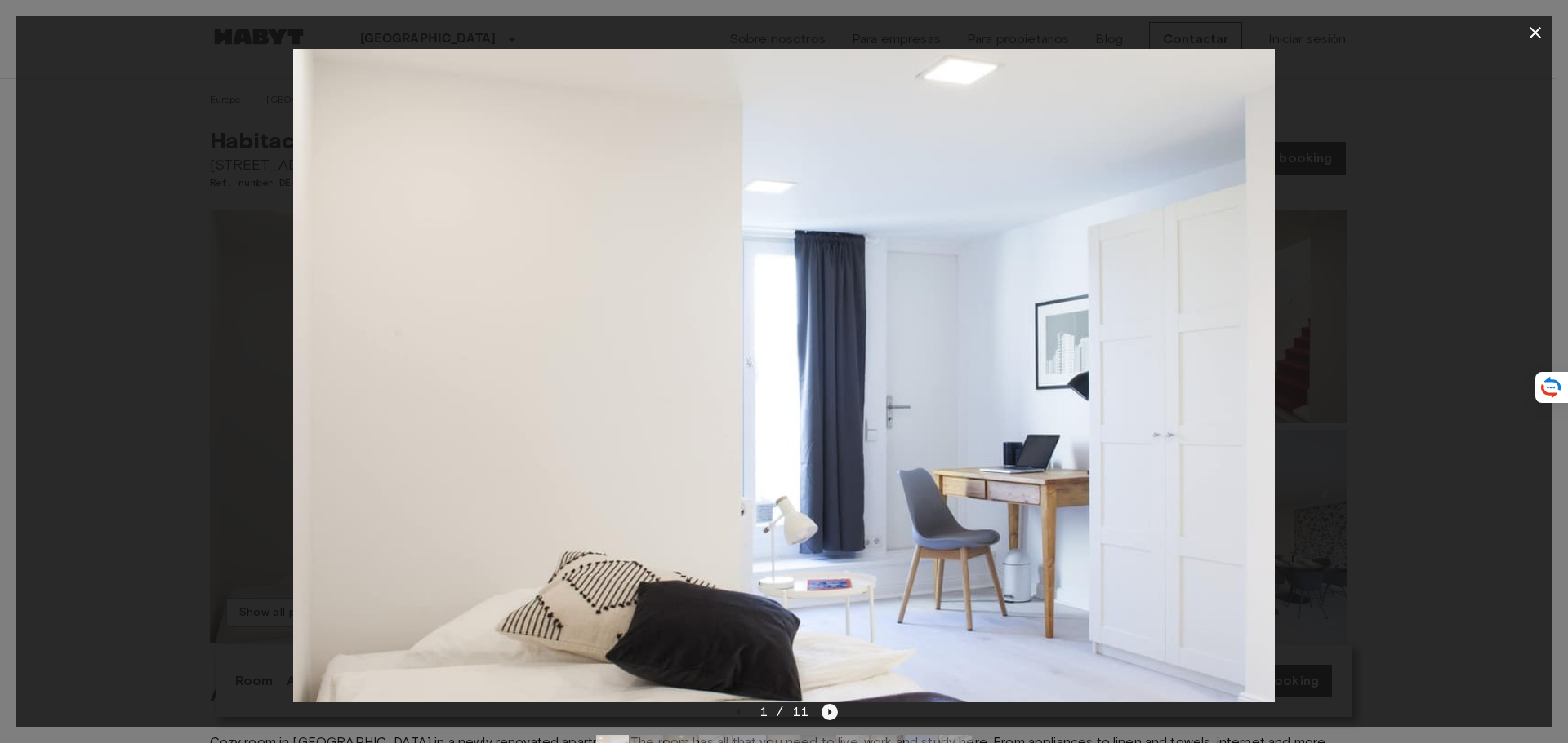
click at [828, 707] on icon "Next image" at bounding box center [829, 712] width 16 height 16
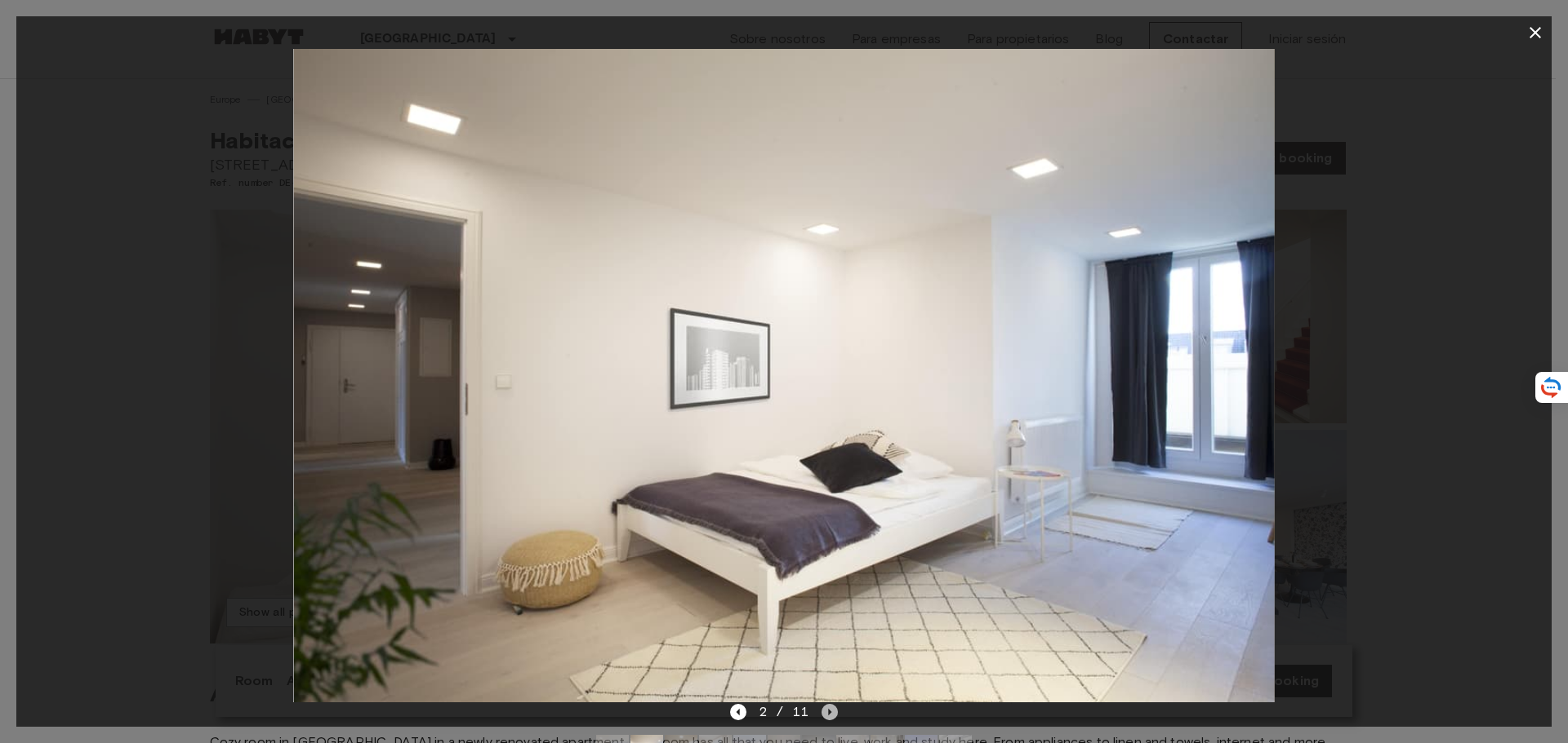
click at [828, 707] on icon "Next image" at bounding box center [829, 712] width 16 height 16
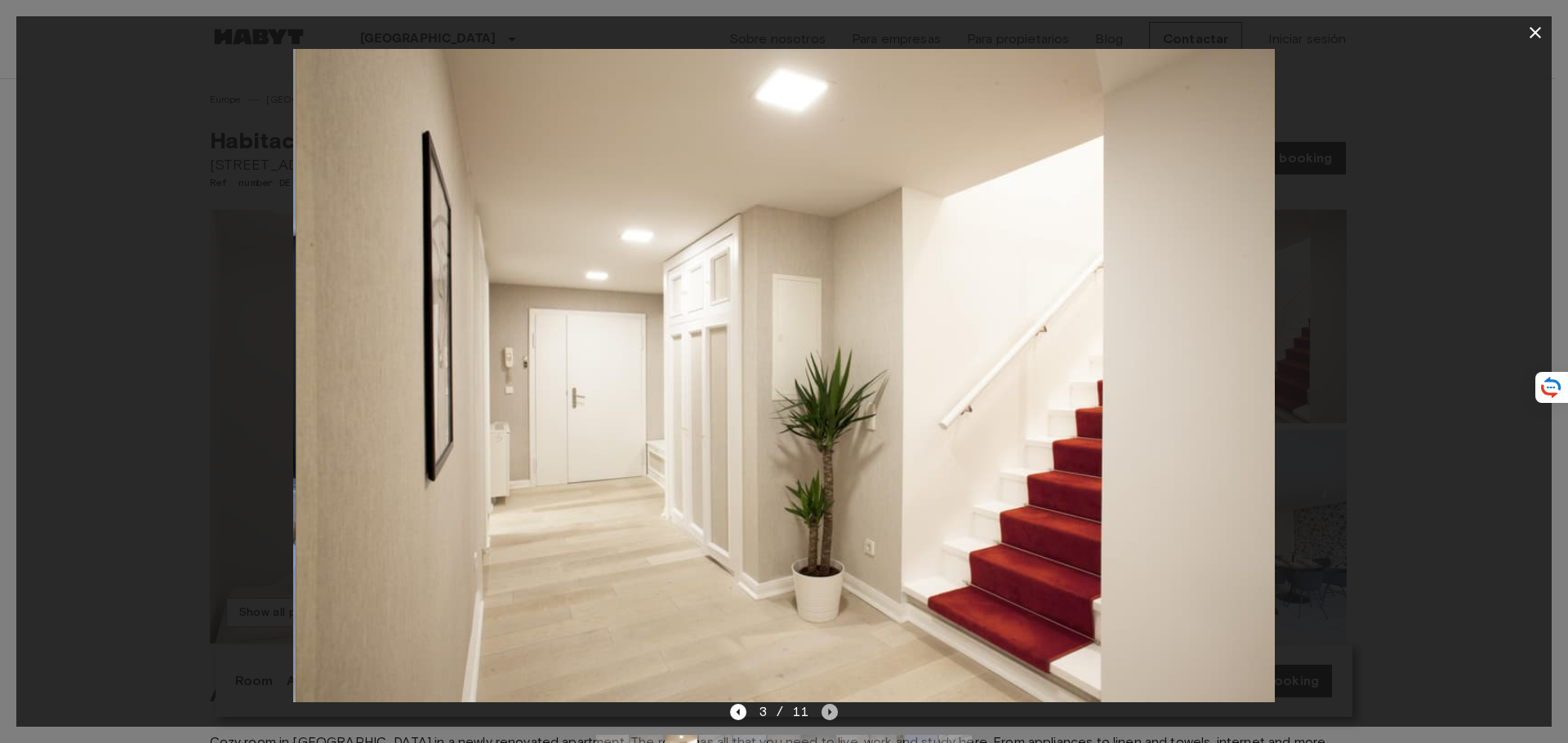
click at [828, 707] on icon "Next image" at bounding box center [829, 712] width 16 height 16
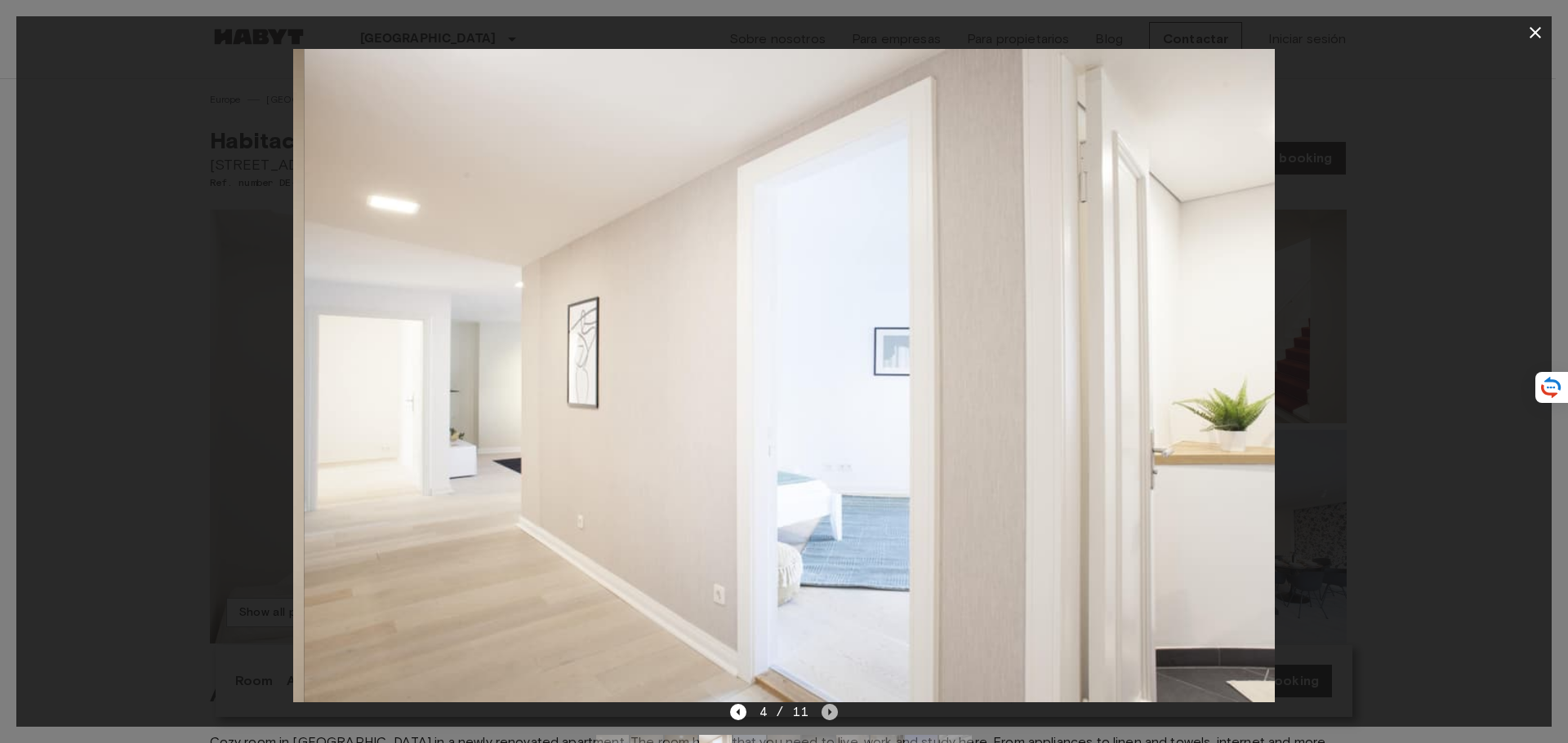
click at [828, 707] on icon "Next image" at bounding box center [829, 712] width 16 height 16
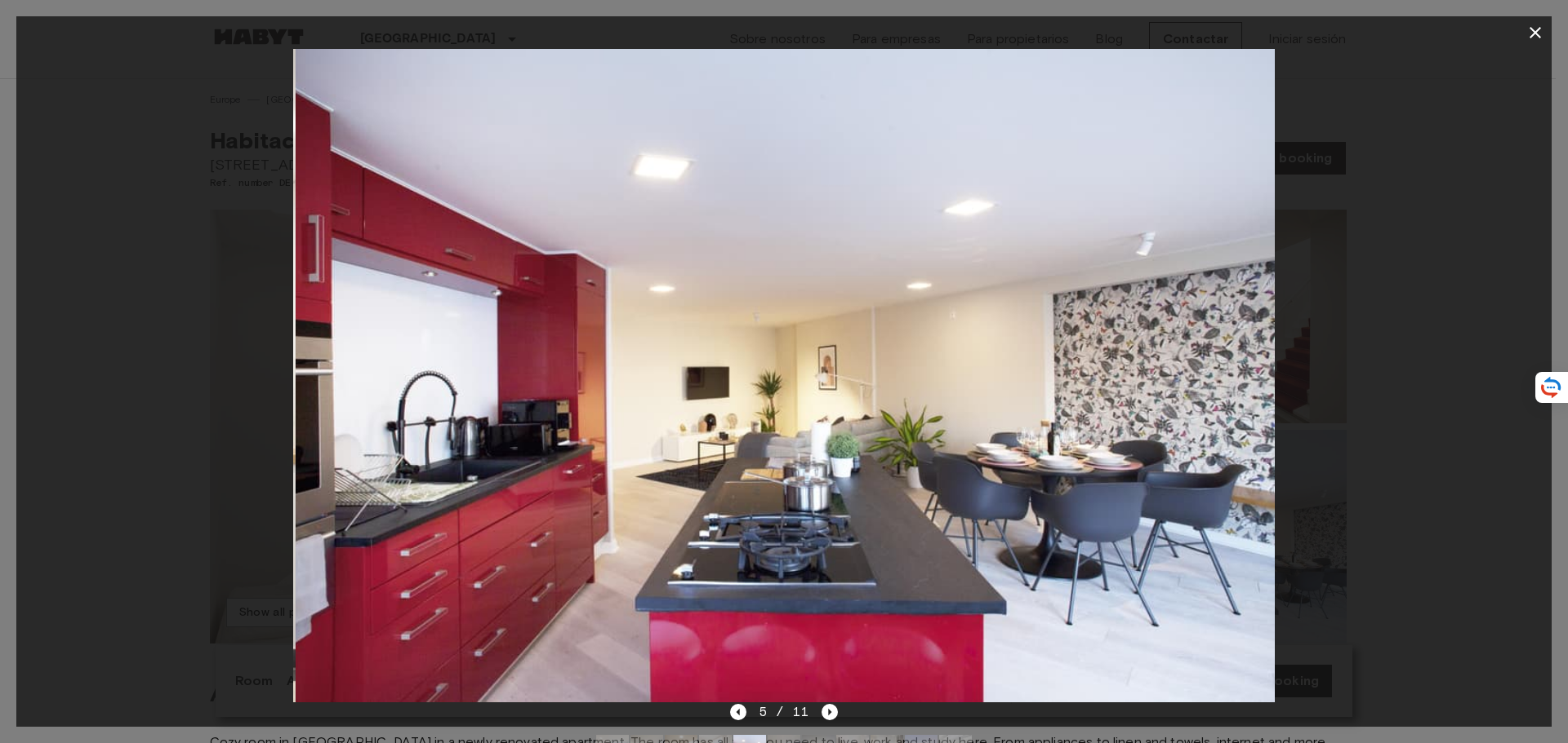
click at [1535, 33] on icon "button" at bounding box center [1535, 33] width 12 height 12
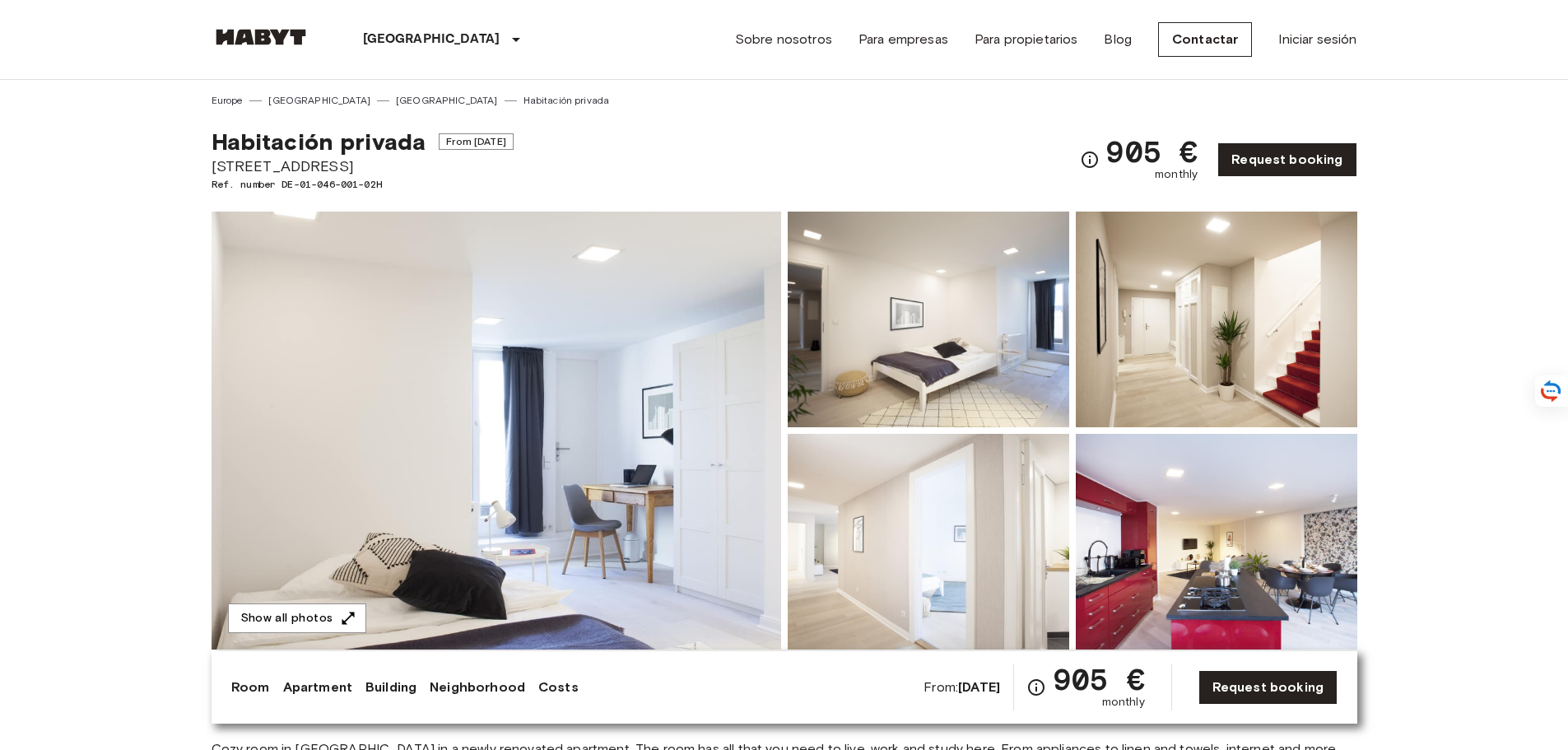
click at [907, 41] on link "Para empresas" at bounding box center [903, 39] width 89 height 20
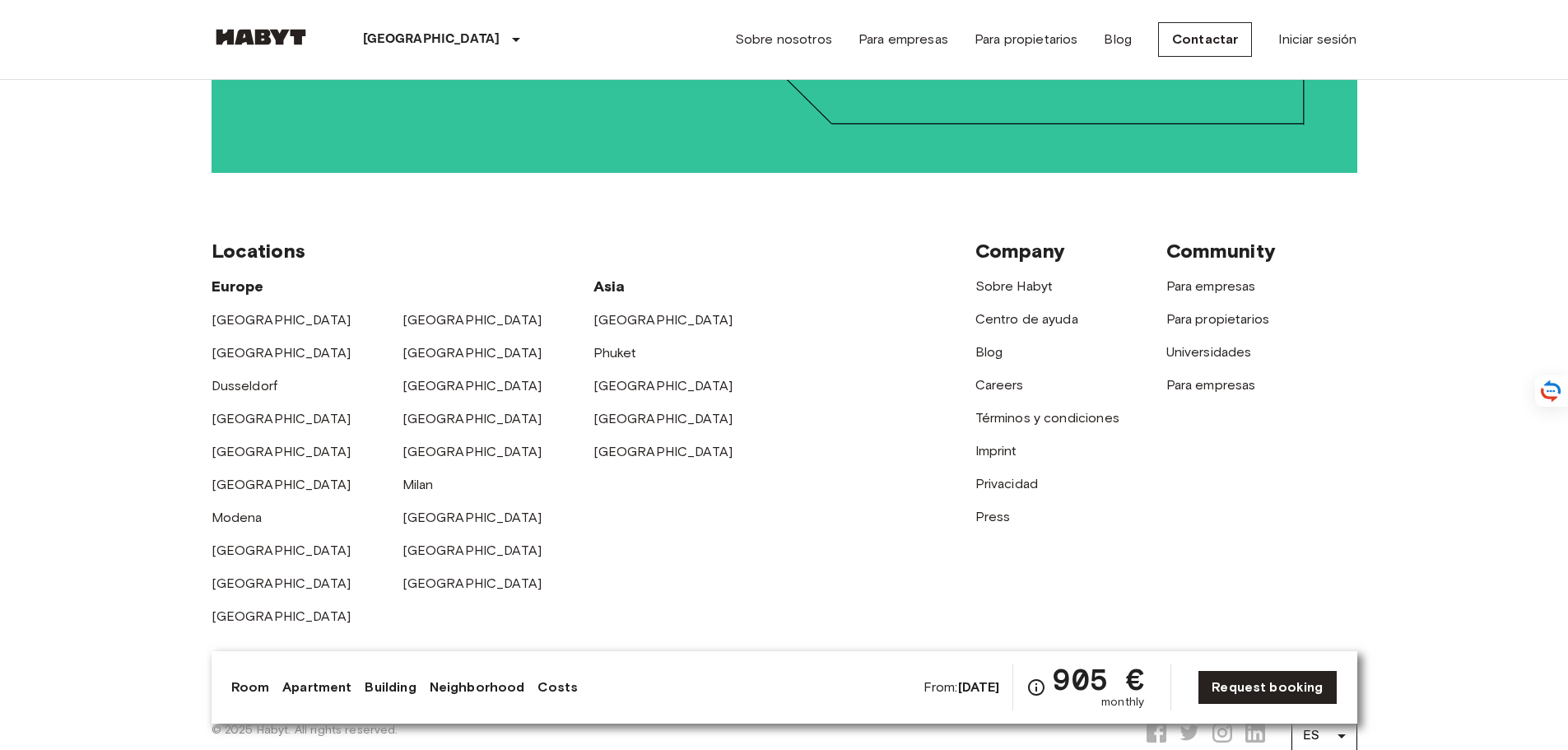
scroll to position [3831, 0]
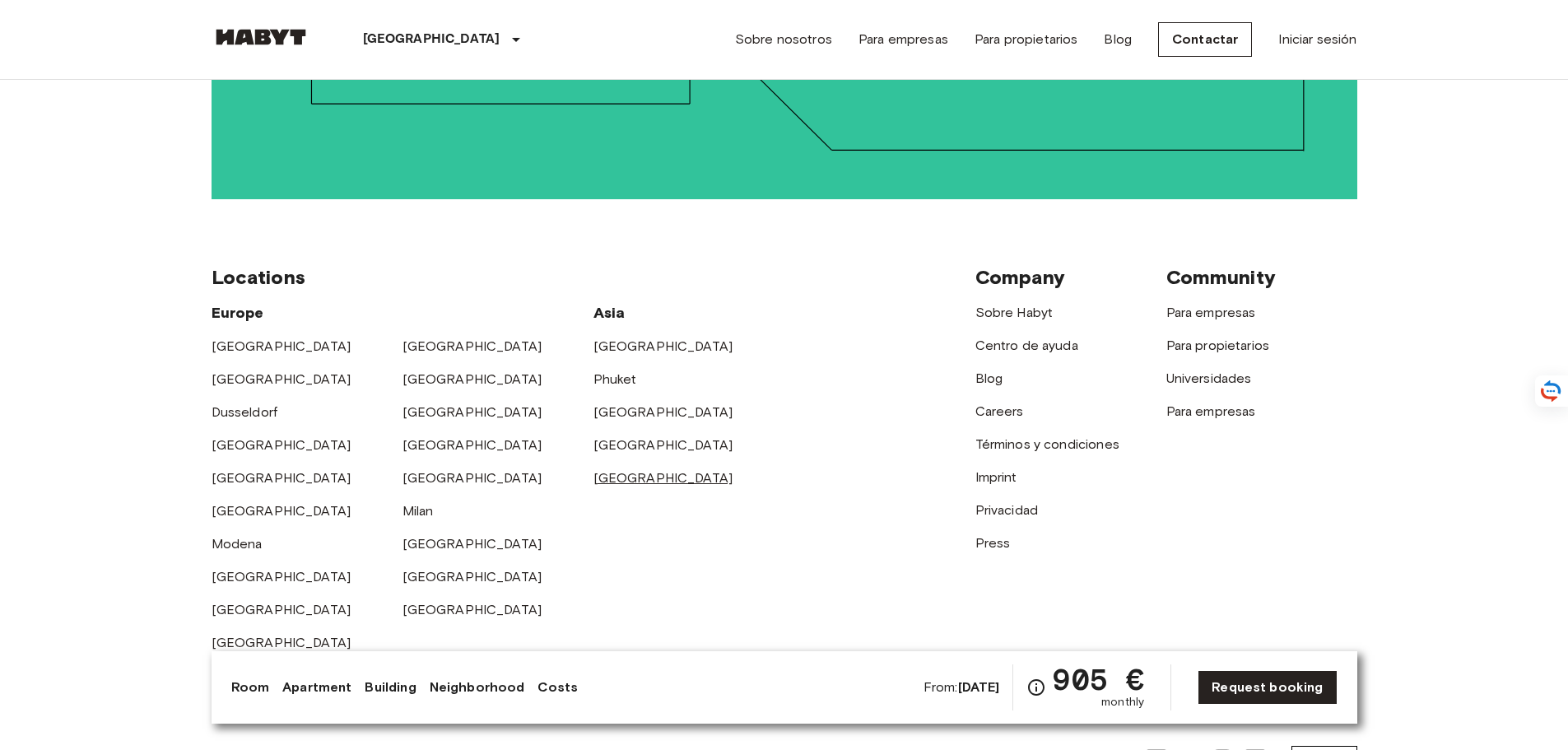
click at [610, 470] on link "[GEOGRAPHIC_DATA]" at bounding box center [663, 478] width 140 height 15
click at [635, 437] on link "[GEOGRAPHIC_DATA]" at bounding box center [663, 445] width 140 height 15
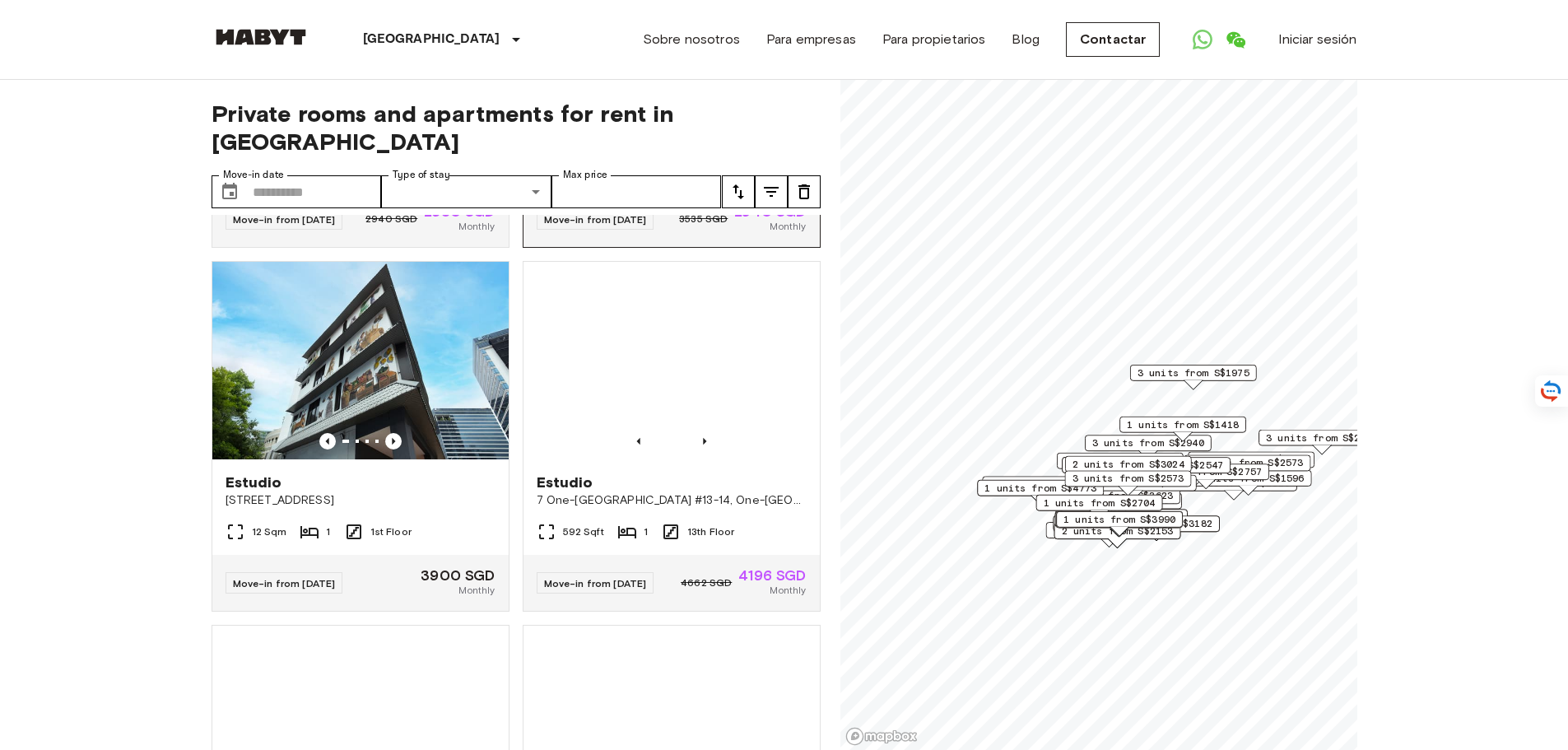
scroll to position [330, 0]
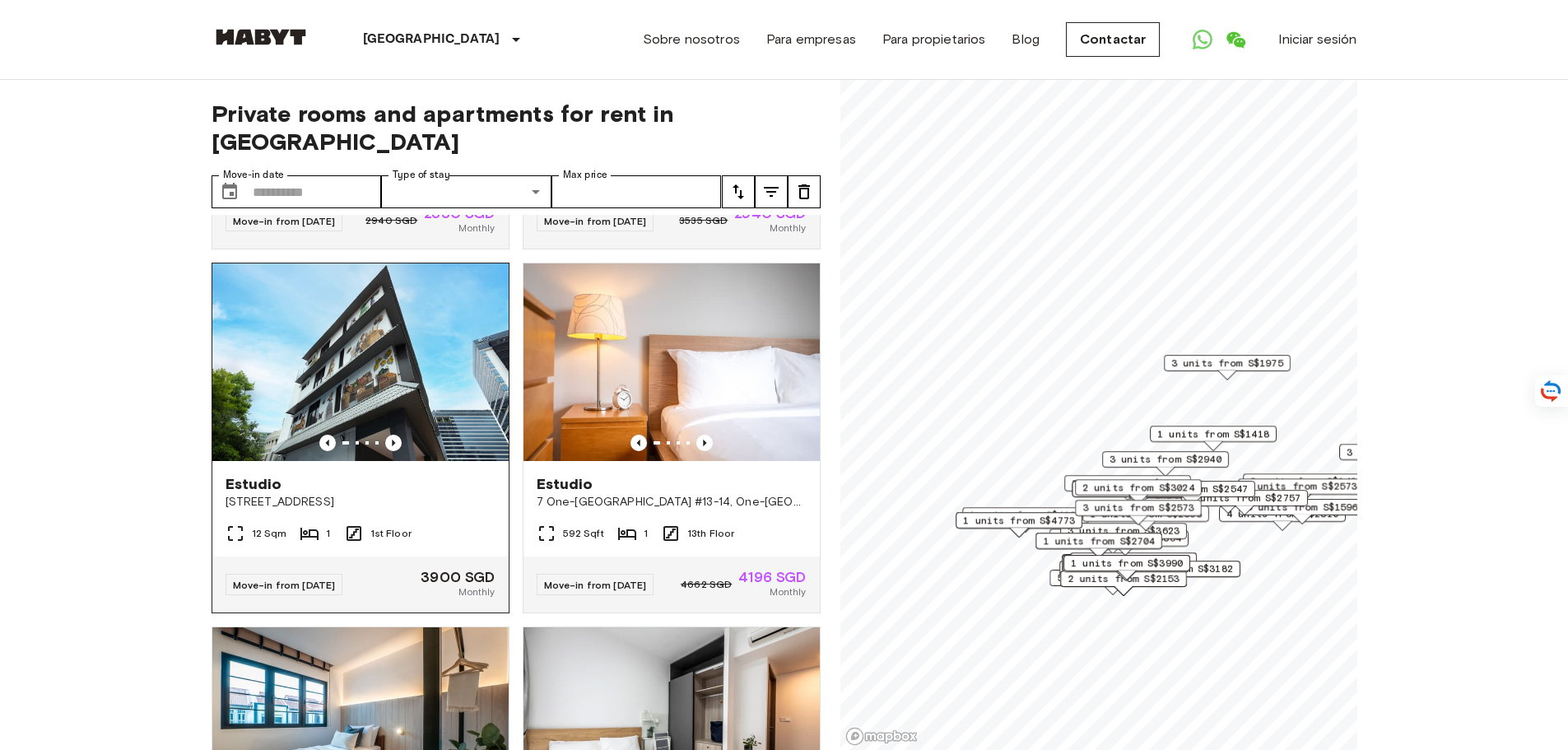
click at [359, 345] on img at bounding box center [360, 362] width 296 height 198
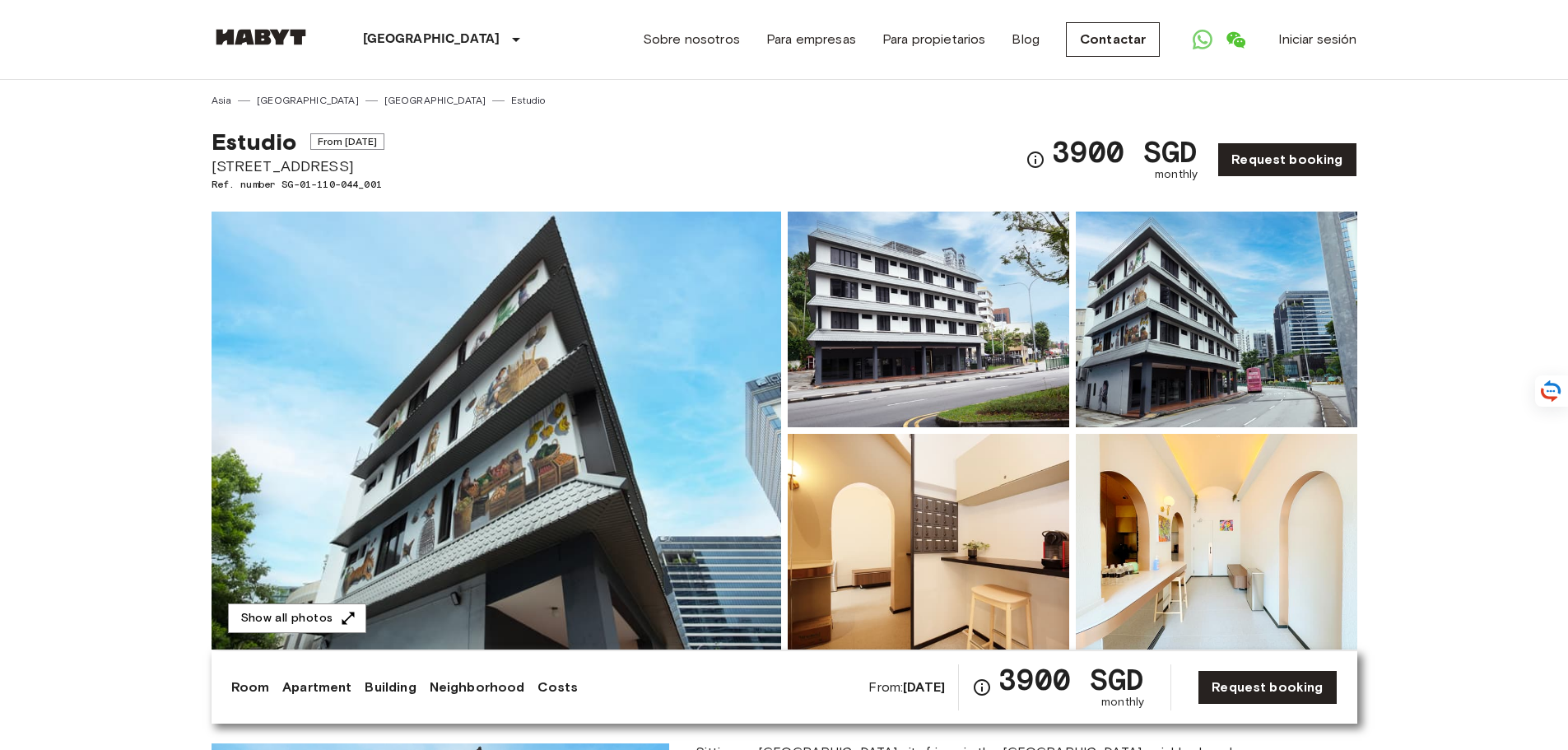
click at [923, 582] on img at bounding box center [928, 541] width 282 height 216
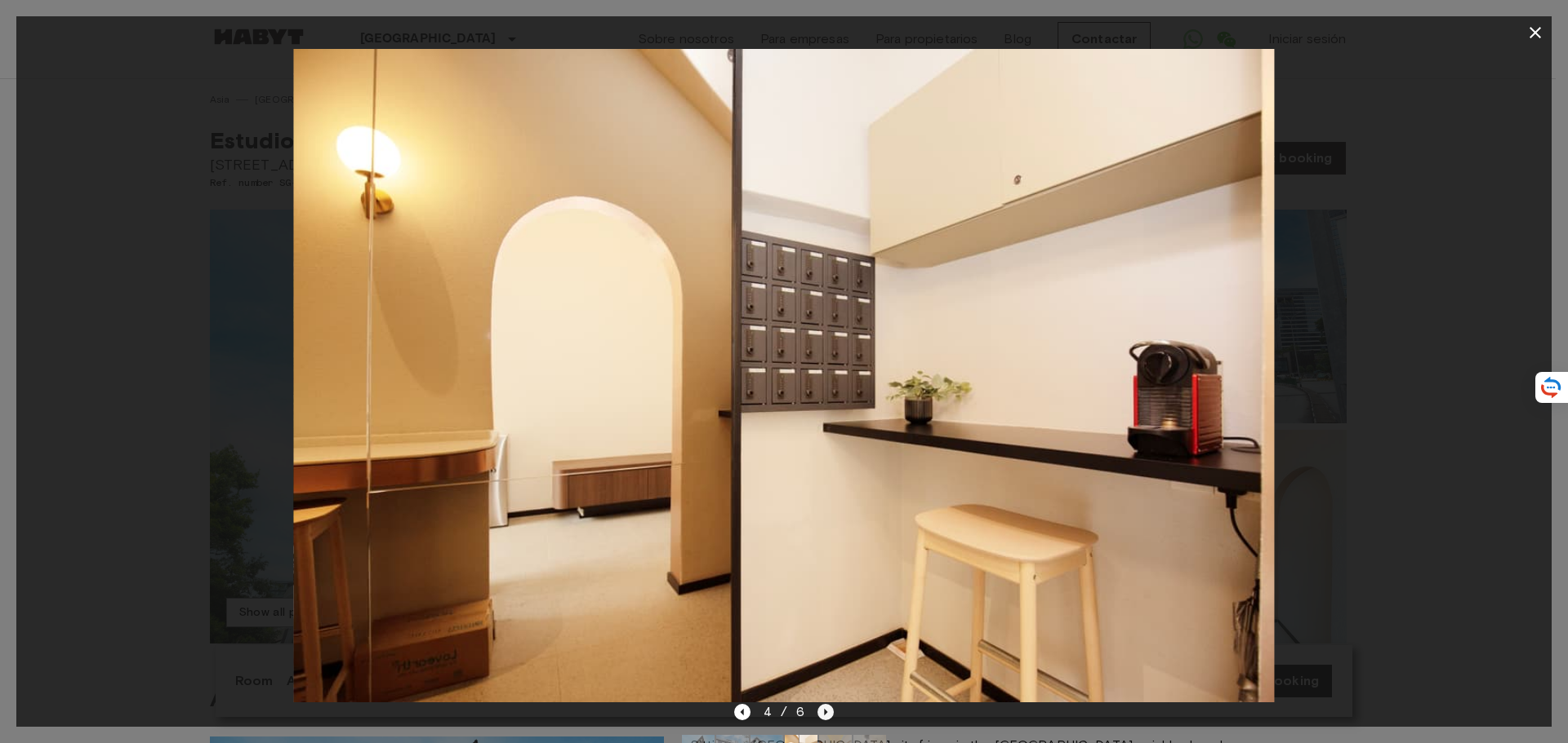
click at [819, 706] on icon "Next image" at bounding box center [825, 712] width 16 height 16
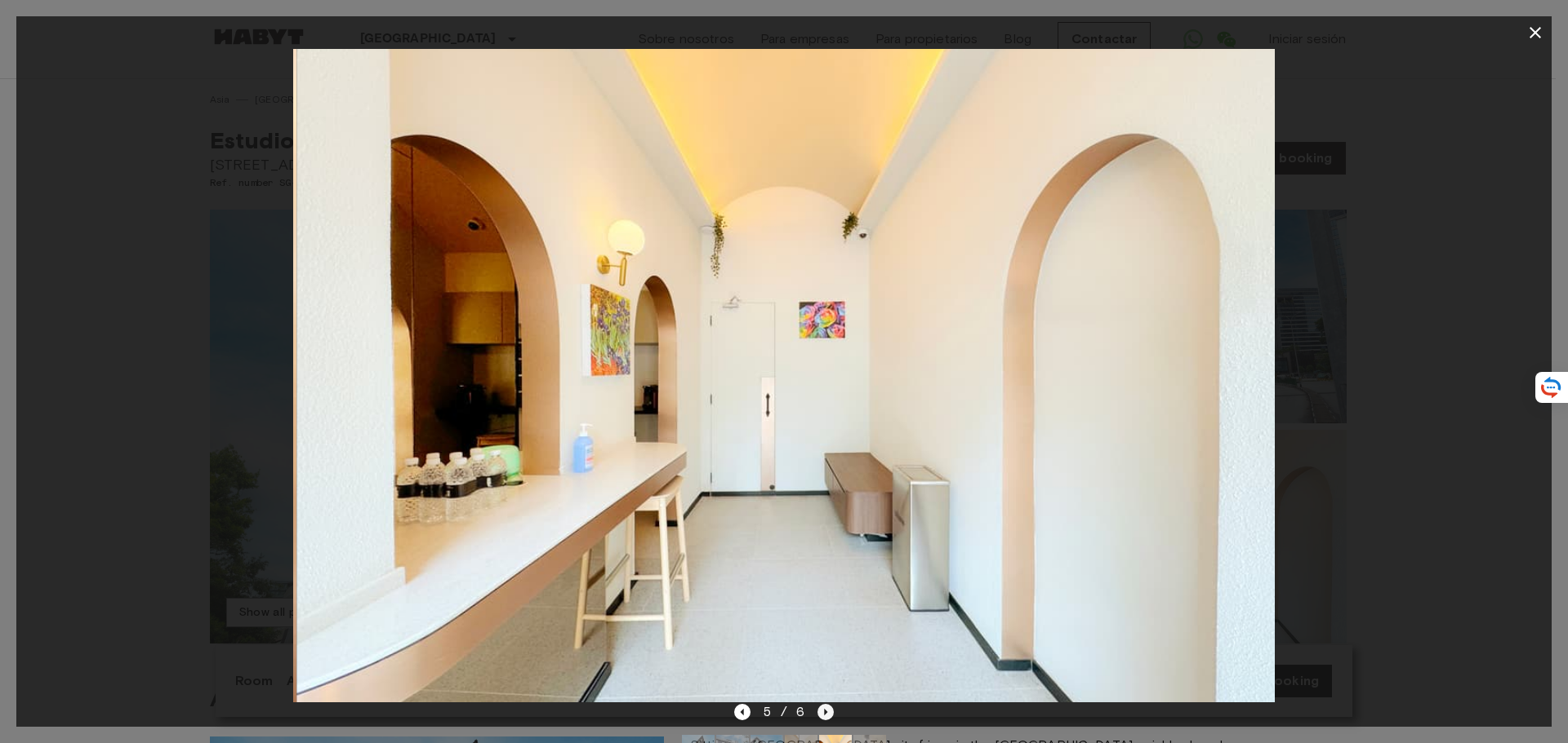
click at [819, 706] on icon "Next image" at bounding box center [825, 712] width 16 height 16
